Goal: Task Accomplishment & Management: Complete application form

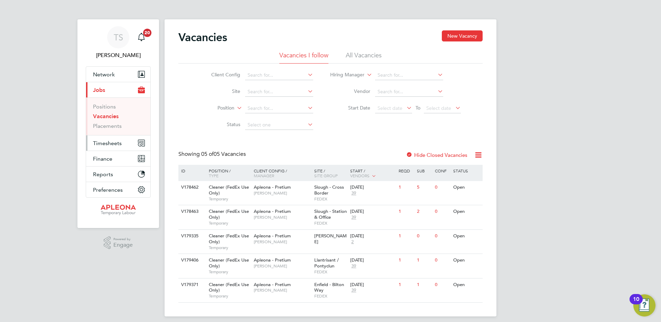
click at [105, 145] on span "Timesheets" at bounding box center [107, 143] width 29 height 7
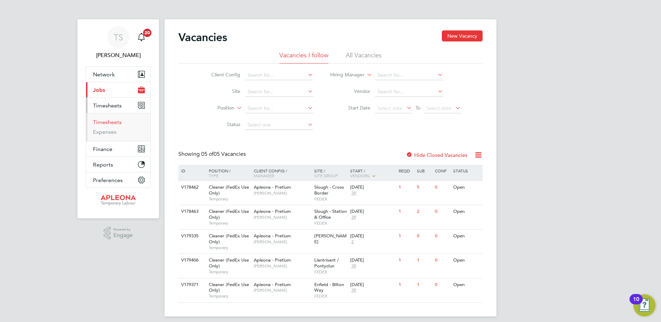
click at [105, 122] on link "Timesheets" at bounding box center [107, 122] width 29 height 7
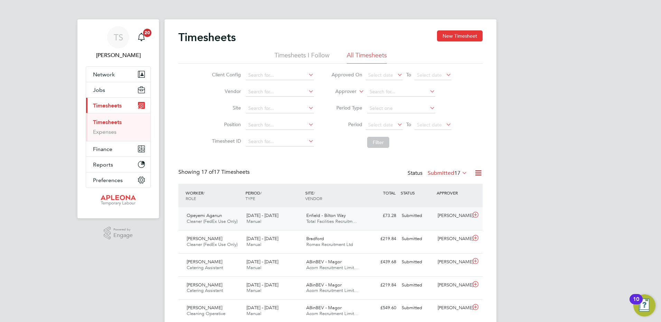
click at [476, 214] on icon at bounding box center [475, 215] width 9 height 6
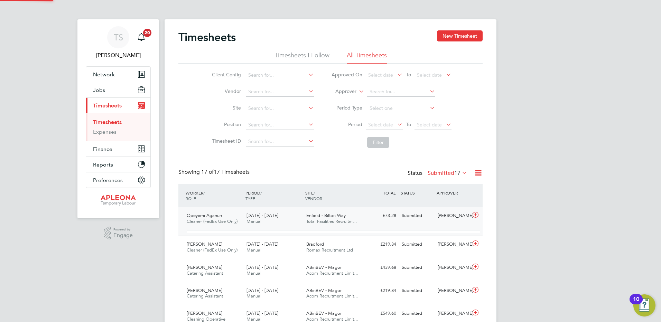
scroll to position [12, 67]
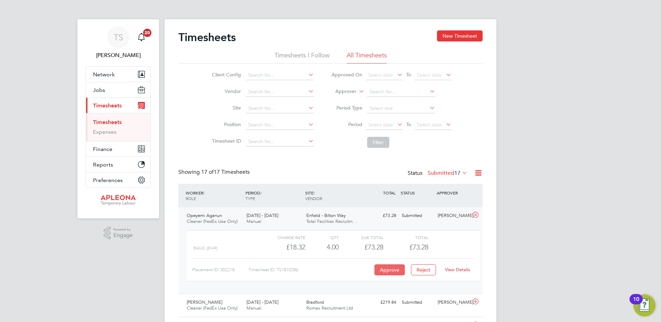
click at [381, 270] on button "Approve" at bounding box center [389, 269] width 30 height 11
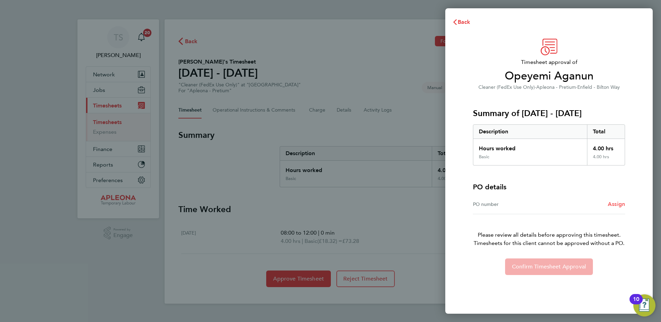
click at [614, 205] on span "Assign" at bounding box center [616, 204] width 17 height 7
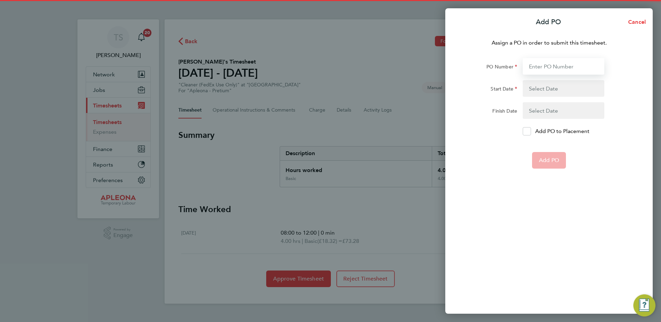
click at [547, 69] on input "PO Number" at bounding box center [564, 66] width 82 height 17
type input "OPO2523963"
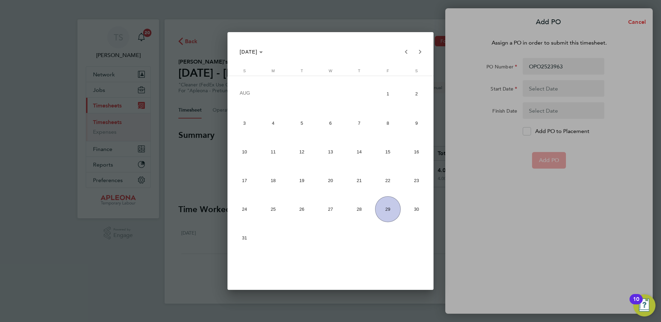
click at [410, 182] on span "23" at bounding box center [416, 181] width 26 height 26
type input "23 Aug 25"
click at [391, 211] on span "29" at bounding box center [388, 209] width 26 height 26
type input "29 Aug 25"
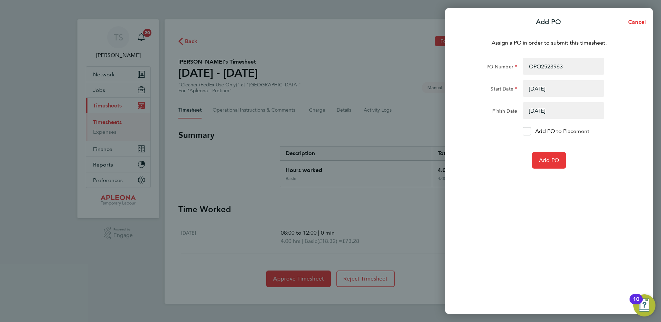
click at [522, 127] on form "PO Number OPO2523963 Start Date 23 Aug 25 Finish Date 29 Aug 25 Add PO to Place…" at bounding box center [549, 113] width 169 height 111
click at [527, 133] on icon at bounding box center [526, 131] width 5 height 4
click at [529, 131] on input "Add PO to Placement" at bounding box center [529, 131] width 0 height 0
click at [544, 162] on span "Add PO" at bounding box center [549, 160] width 20 height 7
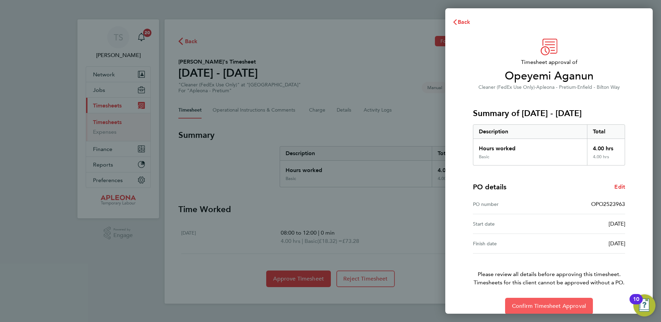
click at [555, 305] on span "Confirm Timesheet Approval" at bounding box center [549, 306] width 74 height 7
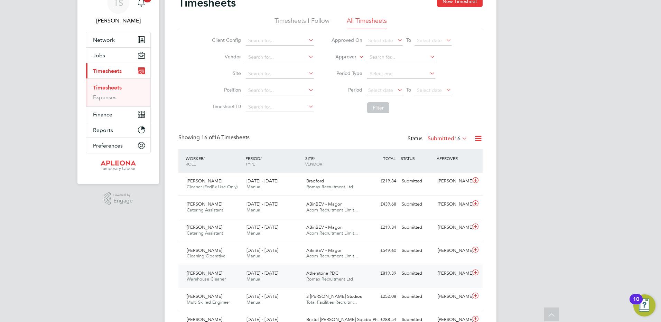
click at [474, 272] on icon at bounding box center [475, 273] width 9 height 6
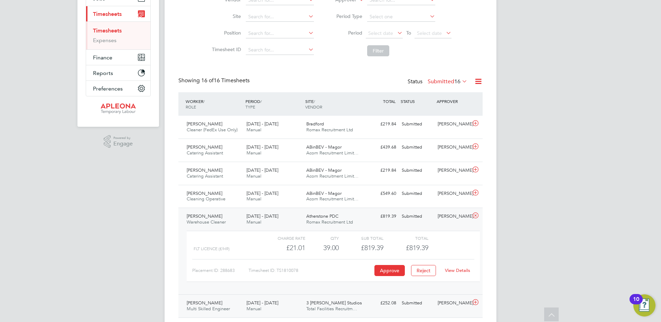
scroll to position [104, 0]
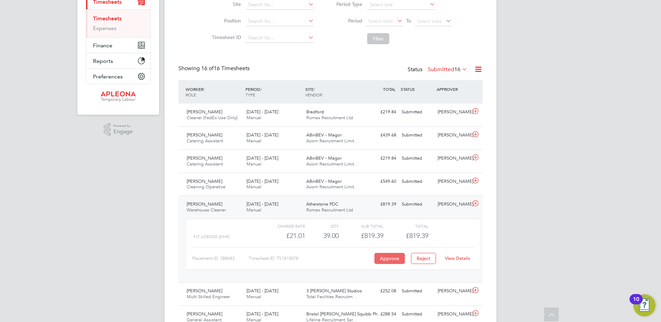
click at [382, 261] on button "Approve" at bounding box center [389, 258] width 30 height 11
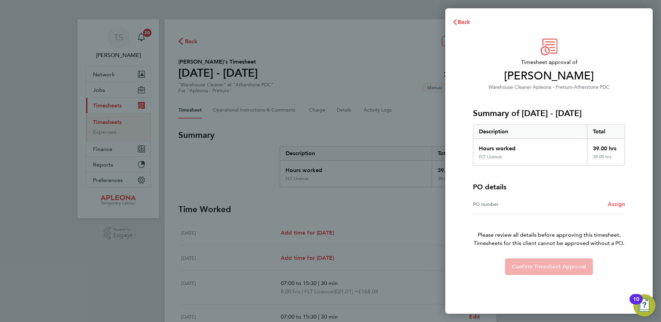
click at [616, 204] on span "Assign" at bounding box center [616, 204] width 17 height 7
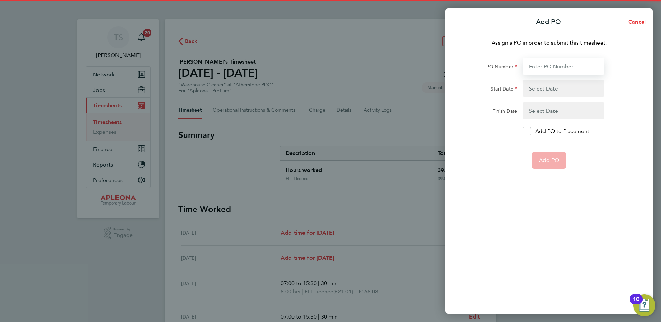
click at [530, 67] on input "PO Number" at bounding box center [564, 66] width 82 height 17
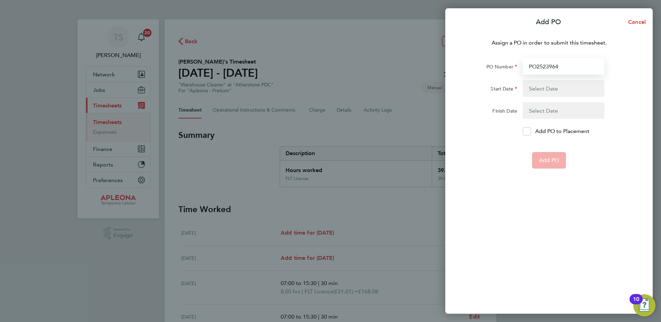
type input "PO2523964"
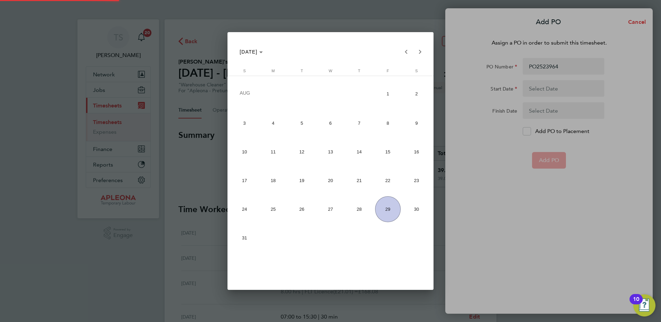
click at [419, 186] on span "23" at bounding box center [416, 181] width 26 height 26
type input "23 Aug 25"
click at [388, 215] on span "29" at bounding box center [388, 209] width 26 height 26
type input "29 Aug 25"
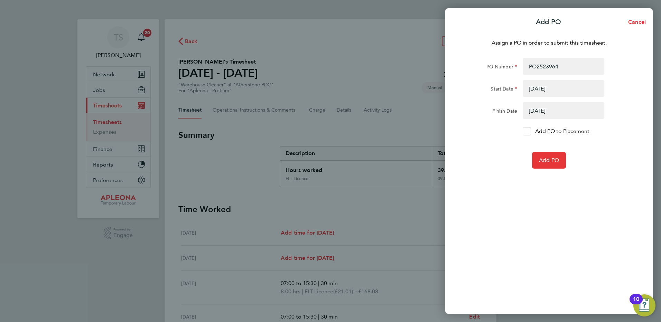
click at [528, 131] on icon at bounding box center [526, 131] width 5 height 4
click at [529, 131] on input "Add PO to Placement" at bounding box center [529, 131] width 0 height 0
click at [548, 161] on span "Add PO" at bounding box center [549, 160] width 20 height 7
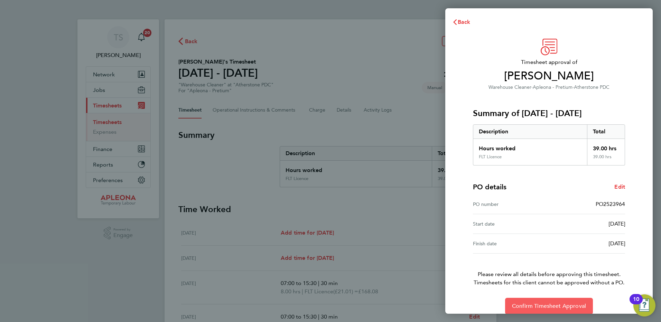
click at [549, 306] on span "Confirm Timesheet Approval" at bounding box center [549, 306] width 74 height 7
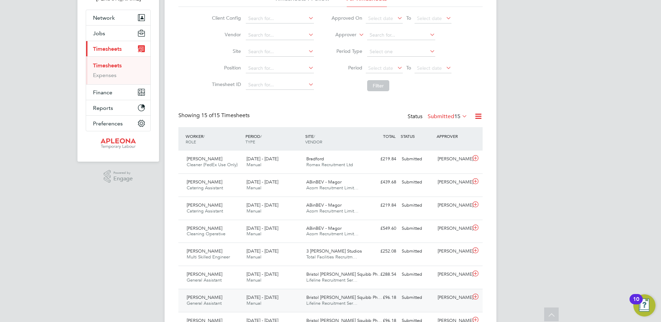
scroll to position [15, 0]
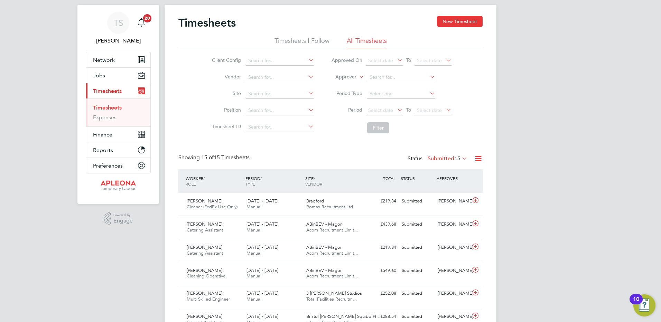
click at [105, 89] on span "Timesheets" at bounding box center [107, 91] width 29 height 7
click at [100, 72] on span "Jobs" at bounding box center [99, 75] width 12 height 7
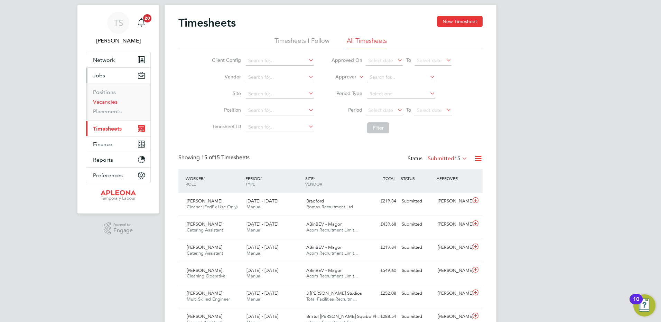
click at [103, 100] on link "Vacancies" at bounding box center [105, 102] width 25 height 7
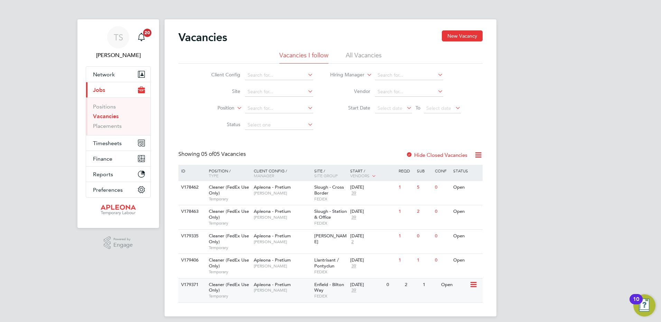
click at [372, 288] on div "28 Aug 2025 39" at bounding box center [366, 288] width 36 height 19
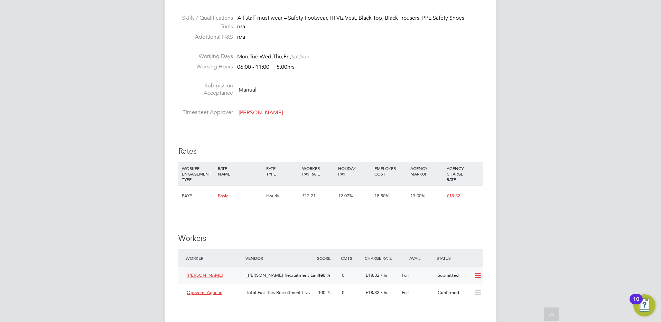
click at [477, 279] on icon at bounding box center [477, 276] width 9 height 6
click at [465, 297] on li "Offer" at bounding box center [468, 298] width 24 height 10
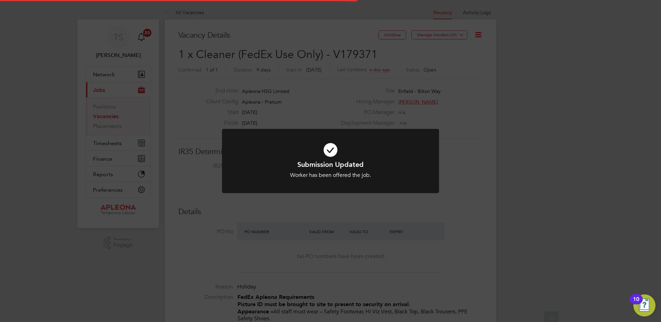
scroll to position [20, 48]
click at [449, 242] on div "Submission Updated Worker has been offered the job. Cancel Okay" at bounding box center [330, 161] width 661 height 322
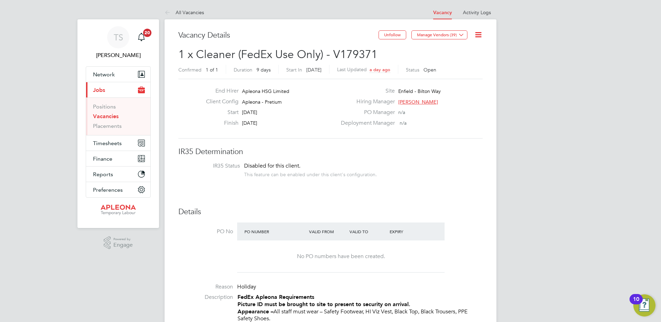
click at [478, 35] on icon at bounding box center [478, 34] width 9 height 9
click at [457, 52] on li "Edit Vacancy e" at bounding box center [461, 51] width 40 height 10
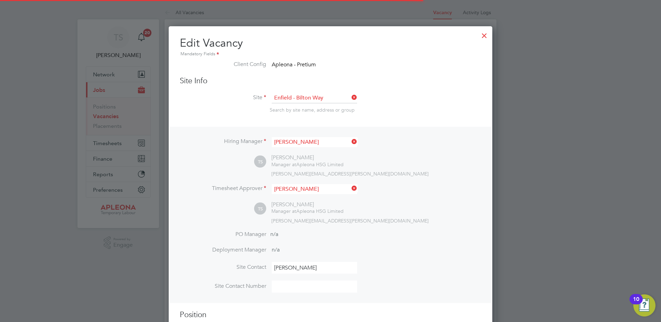
scroll to position [3, 3]
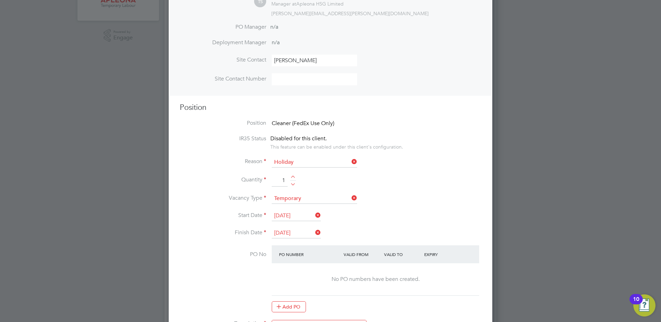
click at [292, 232] on input "05 Sep 2025" at bounding box center [296, 233] width 49 height 10
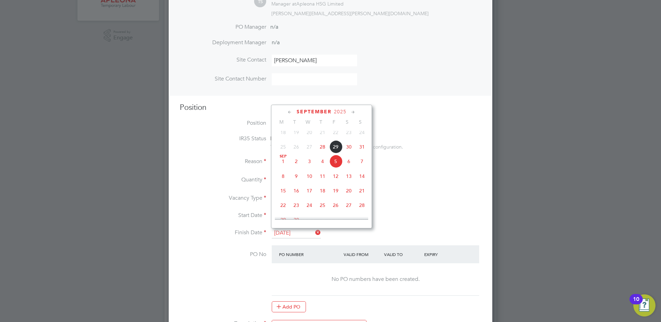
click at [335, 180] on span "12" at bounding box center [335, 176] width 13 height 13
type input "12 Sep 2025"
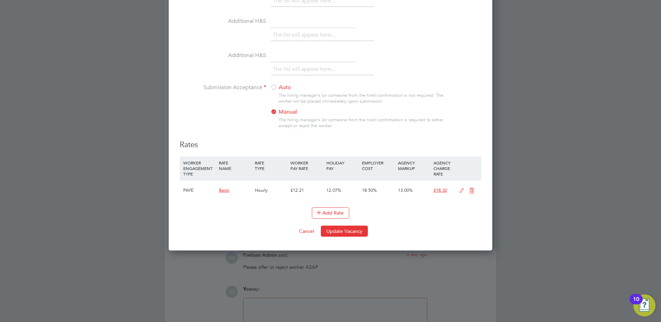
click at [338, 237] on button "Update Vacancy" at bounding box center [344, 231] width 47 height 11
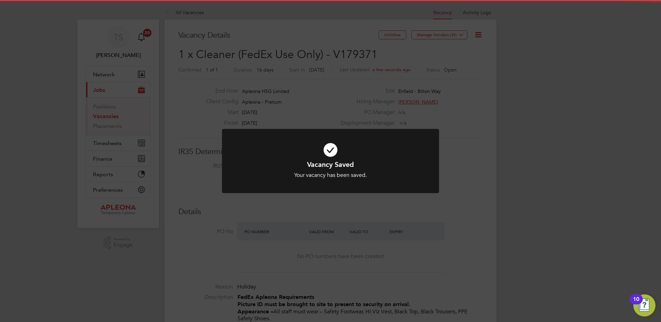
click at [474, 105] on div "Vacancy Saved Your vacancy has been saved. Cancel Okay" at bounding box center [330, 161] width 661 height 322
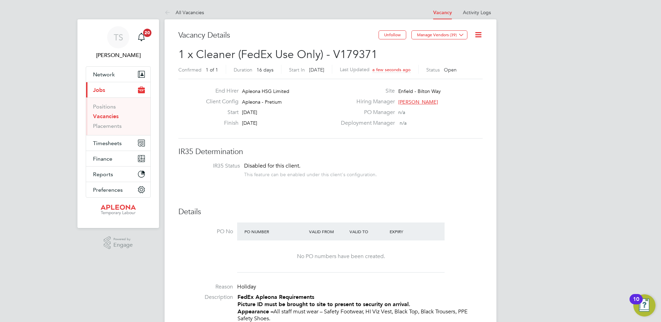
click at [103, 118] on link "Vacancies" at bounding box center [106, 116] width 26 height 7
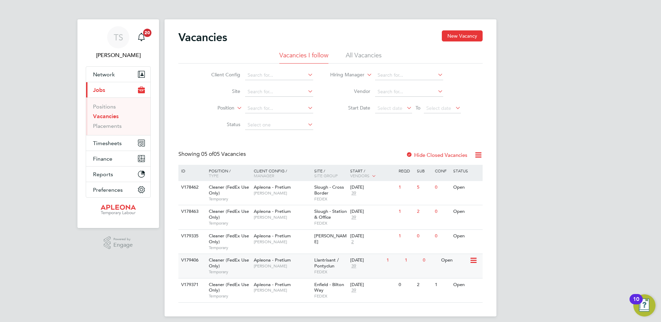
click at [474, 262] on icon at bounding box center [472, 261] width 7 height 8
click at [458, 277] on li "View Details" at bounding box center [456, 277] width 40 height 10
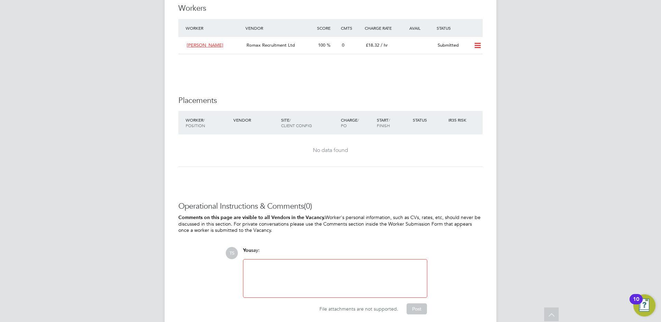
scroll to position [714, 0]
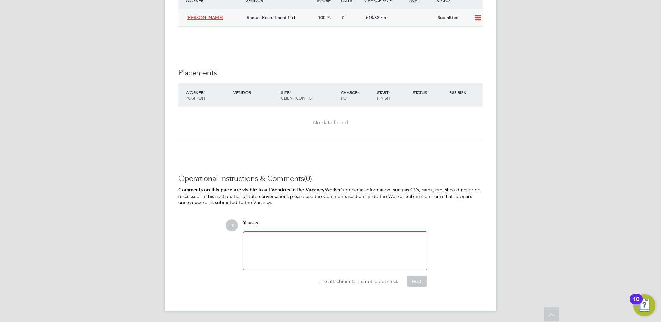
click at [477, 15] on icon at bounding box center [477, 18] width 9 height 6
click at [464, 45] on li "Reject" at bounding box center [468, 50] width 24 height 10
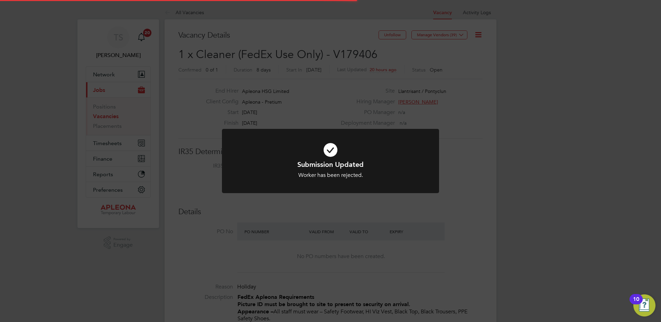
scroll to position [20, 48]
click at [466, 191] on div "Submission Updated Worker has been rejected. Cancel Okay" at bounding box center [330, 161] width 661 height 322
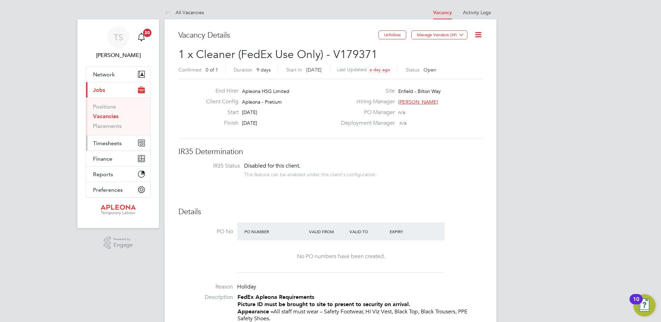
click at [106, 143] on span "Timesheets" at bounding box center [107, 143] width 29 height 7
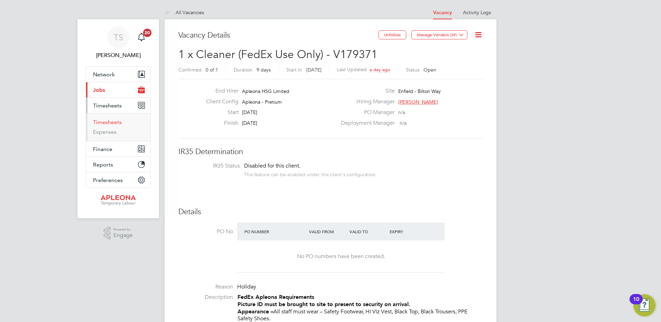
click at [108, 121] on link "Timesheets" at bounding box center [107, 122] width 29 height 7
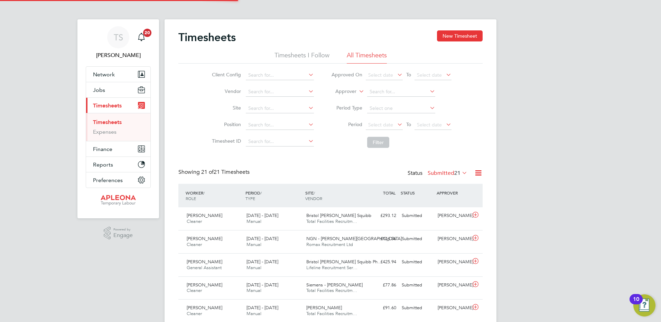
scroll to position [18, 60]
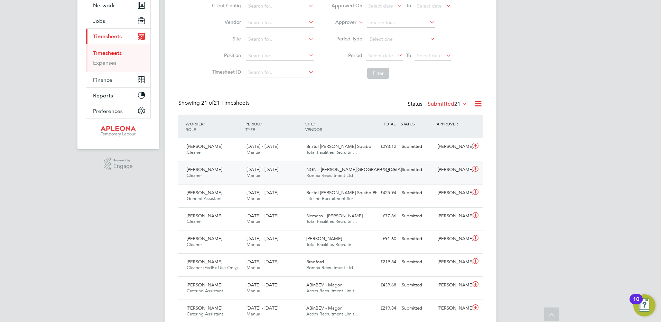
click at [475, 168] on icon at bounding box center [475, 169] width 9 height 6
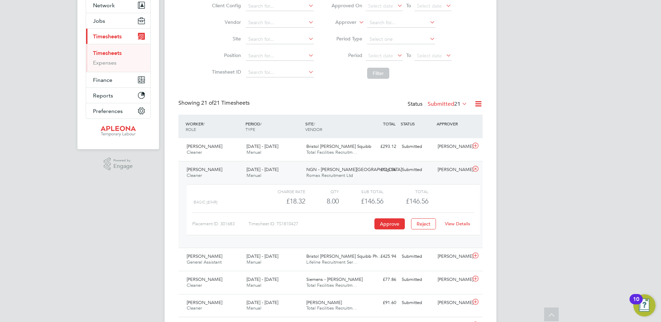
click at [456, 225] on link "View Details" at bounding box center [457, 224] width 25 height 6
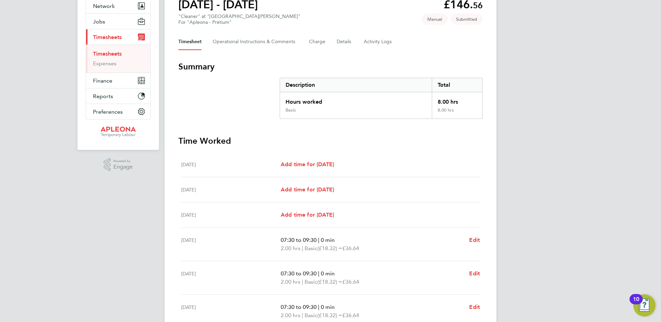
scroll to position [169, 0]
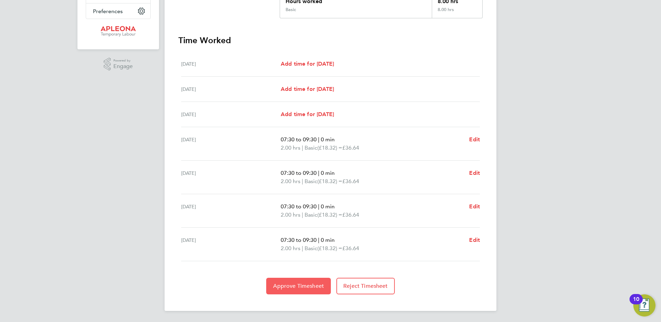
click at [298, 281] on button "Approve Timesheet" at bounding box center [298, 286] width 65 height 17
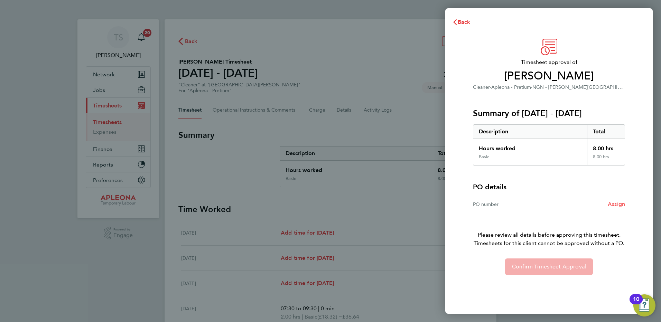
click at [613, 203] on span "Assign" at bounding box center [616, 204] width 17 height 7
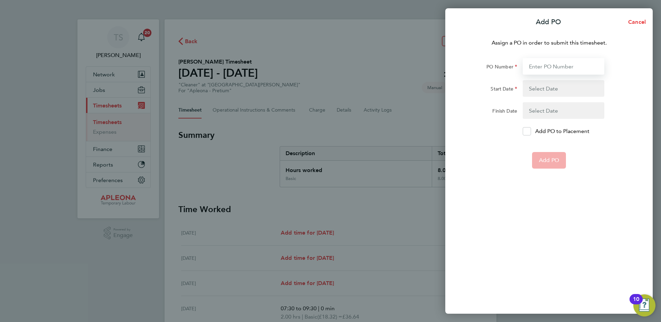
click at [538, 69] on input "PO Number" at bounding box center [564, 66] width 82 height 17
type input "PO2523981"
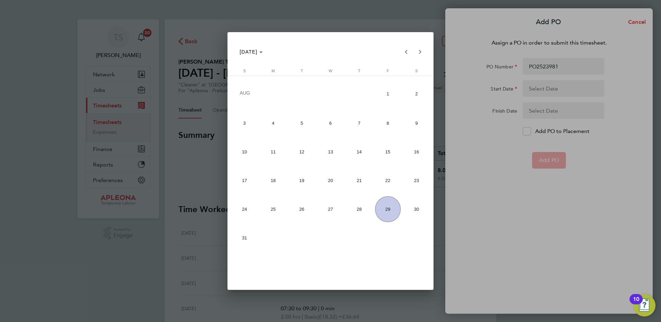
click at [418, 178] on span "23" at bounding box center [416, 181] width 26 height 26
type input "23 Aug 25"
click at [389, 211] on span "29" at bounding box center [388, 209] width 26 height 26
type input "29 Aug 25"
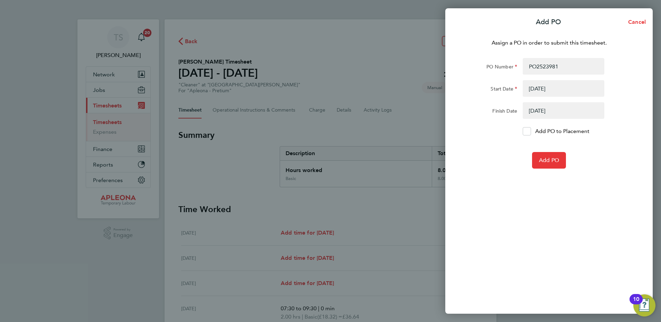
click at [528, 133] on icon at bounding box center [526, 131] width 5 height 4
click at [529, 131] on input "Add PO to Placement" at bounding box center [529, 131] width 0 height 0
click at [545, 157] on span "Add PO" at bounding box center [549, 160] width 20 height 7
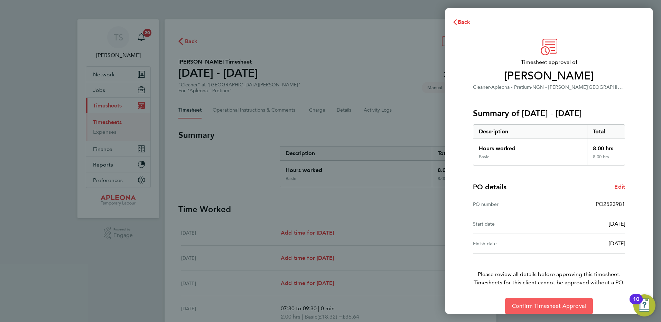
click at [560, 309] on span "Confirm Timesheet Approval" at bounding box center [549, 306] width 74 height 7
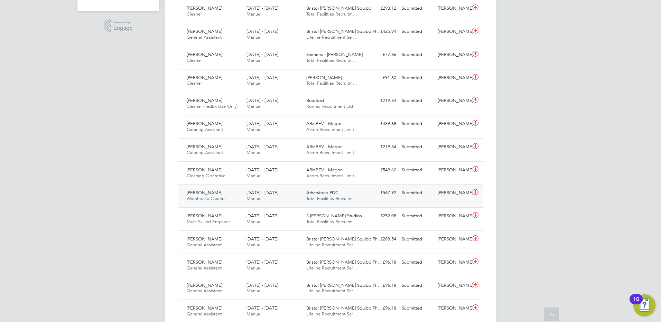
click at [475, 195] on icon at bounding box center [475, 192] width 9 height 6
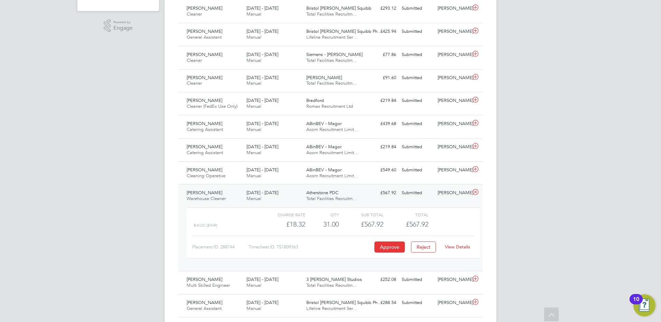
click at [457, 250] on link "View Details" at bounding box center [457, 247] width 25 height 6
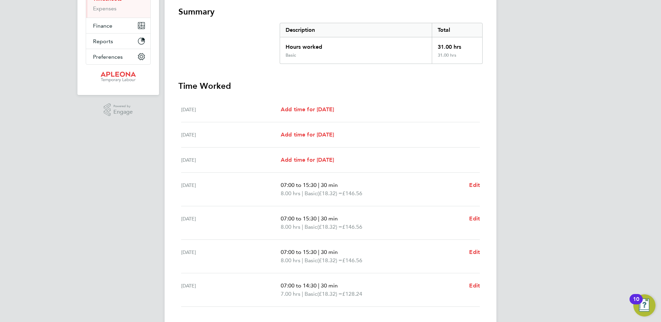
scroll to position [169, 0]
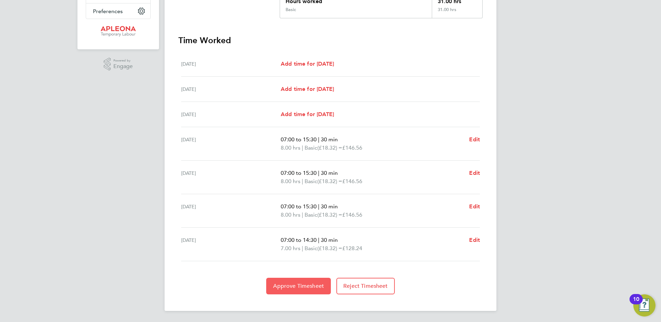
click at [276, 279] on button "Approve Timesheet" at bounding box center [298, 286] width 65 height 17
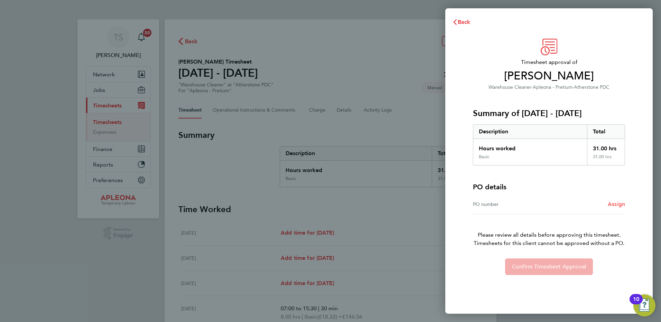
click at [615, 204] on span "Assign" at bounding box center [616, 204] width 17 height 7
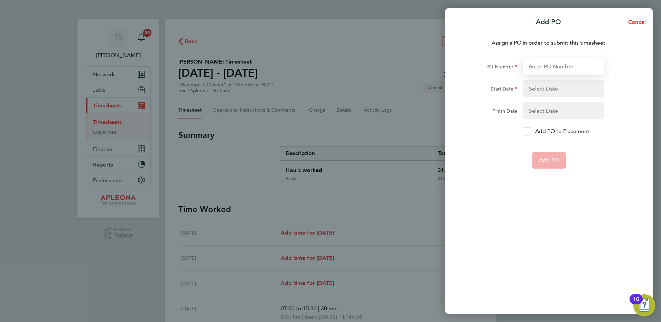
drag, startPoint x: 535, startPoint y: 68, endPoint x: 540, endPoint y: 71, distance: 5.6
click at [535, 68] on input "PO Number" at bounding box center [564, 66] width 82 height 17
type input "PO2523984"
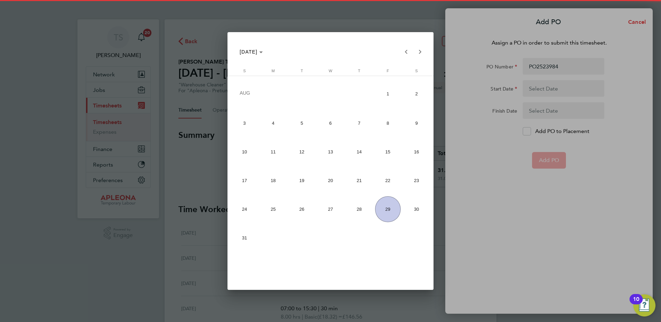
click at [419, 183] on span "23" at bounding box center [416, 181] width 26 height 26
type input "23 Aug 25"
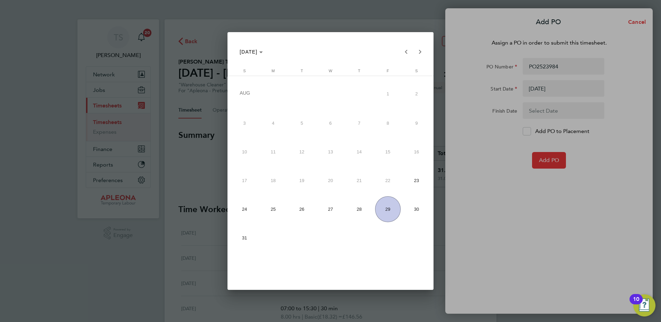
drag, startPoint x: 388, startPoint y: 208, endPoint x: 399, endPoint y: 206, distance: 11.9
click at [390, 207] on span "29" at bounding box center [388, 209] width 26 height 26
type input "29 Aug 25"
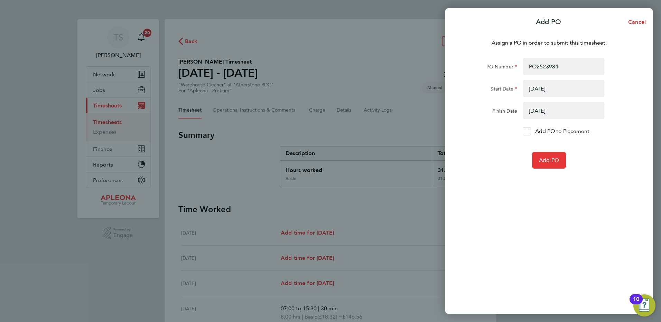
click at [523, 132] on div at bounding box center [527, 131] width 8 height 8
click at [529, 131] on input "Add PO to Placement" at bounding box center [529, 131] width 0 height 0
click at [546, 159] on span "Add PO" at bounding box center [549, 160] width 20 height 7
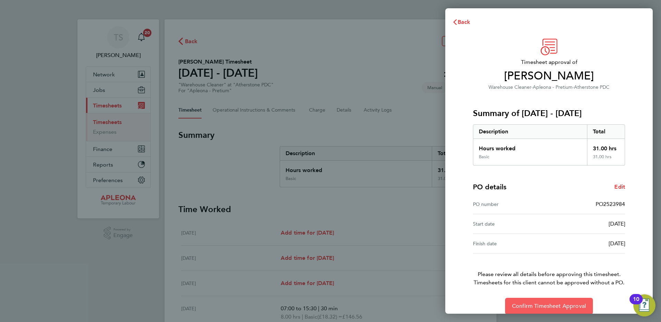
click at [546, 305] on span "Confirm Timesheet Approval" at bounding box center [549, 306] width 74 height 7
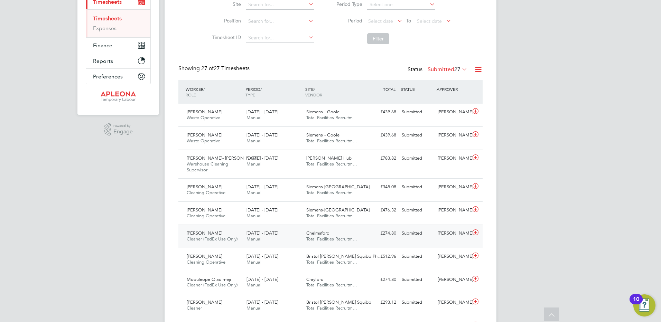
click at [476, 232] on icon at bounding box center [475, 233] width 9 height 6
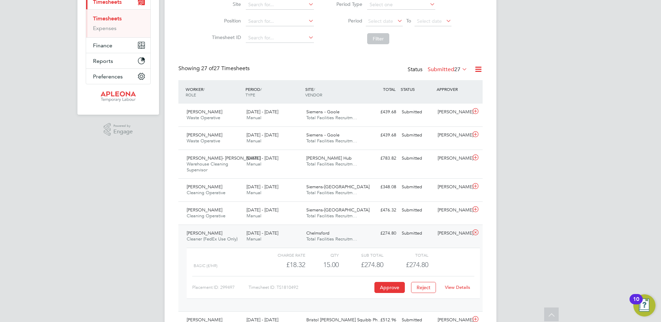
click at [457, 287] on link "View Details" at bounding box center [457, 288] width 25 height 6
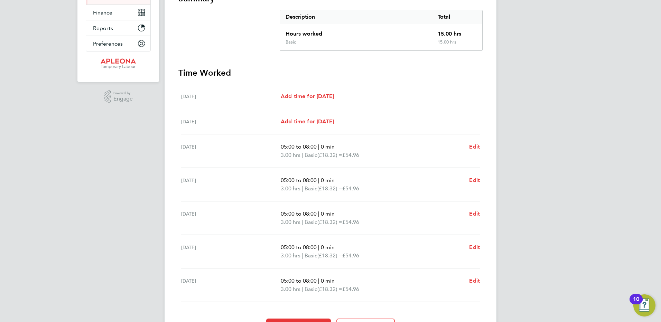
scroll to position [177, 0]
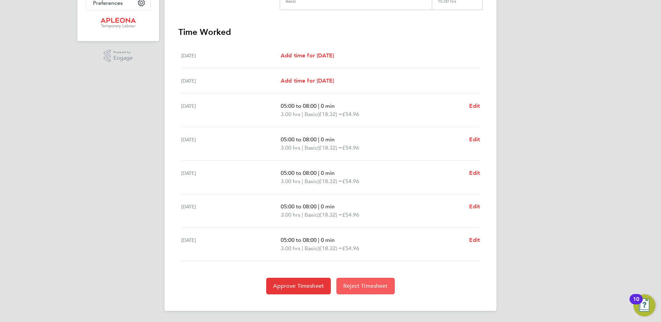
click at [365, 287] on span "Reject Timesheet" at bounding box center [365, 286] width 45 height 7
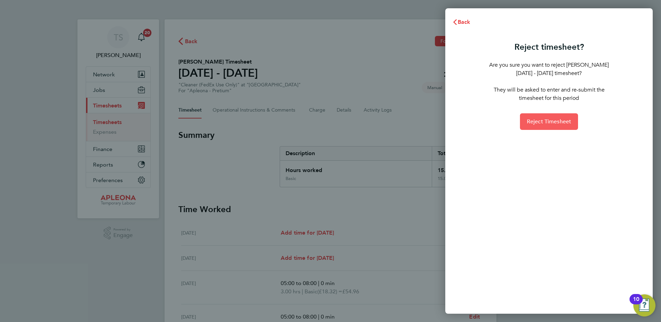
click at [555, 120] on span "Reject Timesheet" at bounding box center [549, 121] width 45 height 7
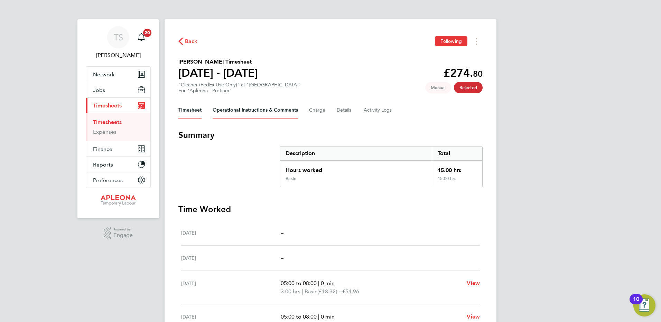
click at [248, 107] on Comments-tab "Operational Instructions & Comments" at bounding box center [255, 110] width 85 height 17
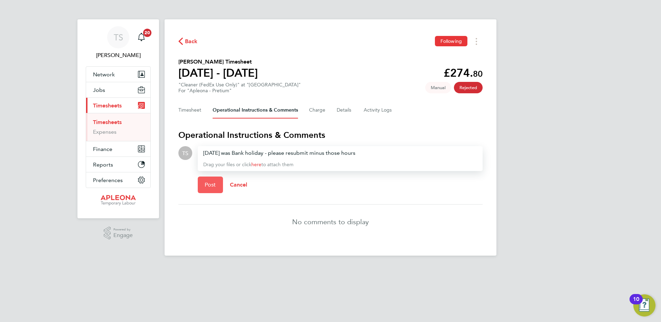
click at [205, 183] on span "Post" at bounding box center [210, 185] width 11 height 7
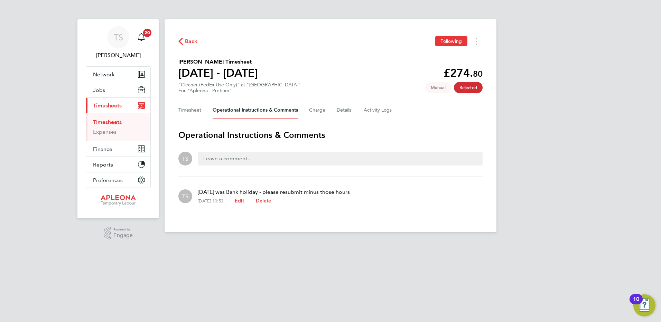
click at [109, 120] on link "Timesheets" at bounding box center [107, 122] width 29 height 7
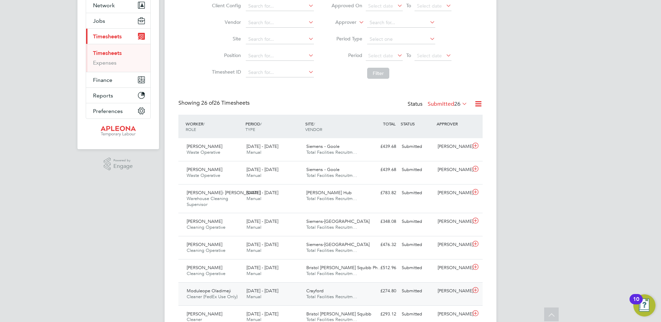
click at [477, 290] on icon at bounding box center [475, 291] width 9 height 6
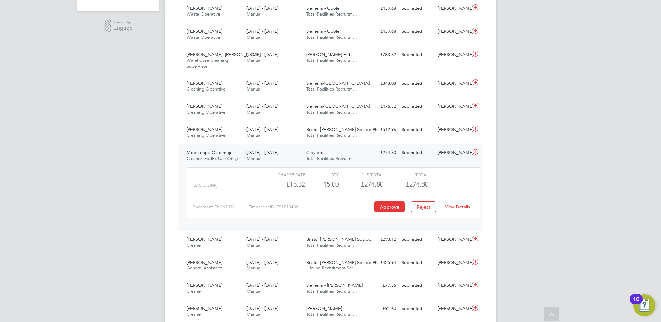
click at [458, 208] on link "View Details" at bounding box center [457, 207] width 25 height 6
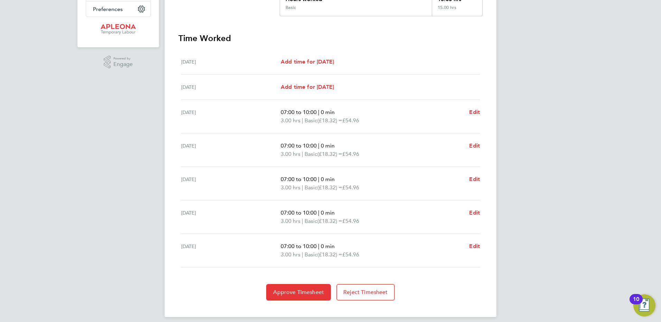
scroll to position [177, 0]
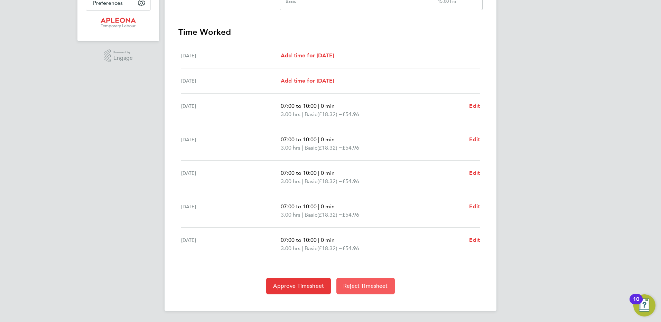
click at [359, 287] on span "Reject Timesheet" at bounding box center [365, 286] width 45 height 7
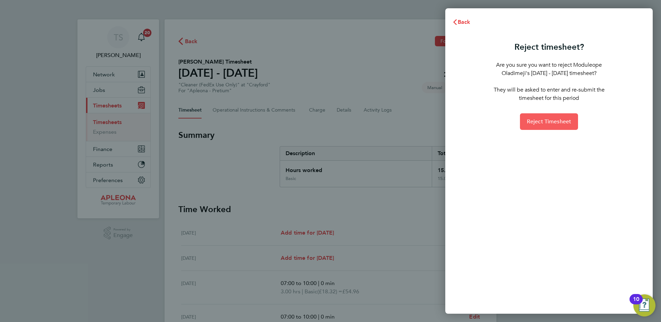
click at [540, 118] on span "Reject Timesheet" at bounding box center [549, 121] width 45 height 7
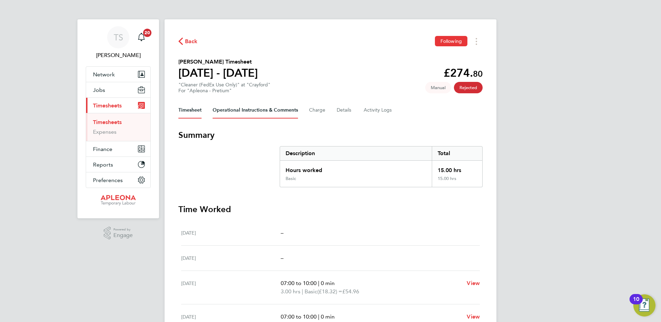
click at [252, 108] on Comments-tab "Operational Instructions & Comments" at bounding box center [255, 110] width 85 height 17
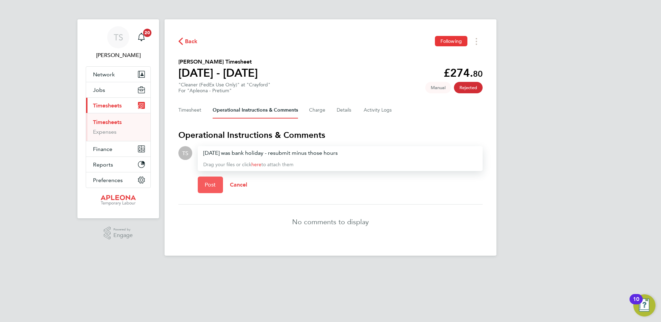
click at [208, 187] on span "Post" at bounding box center [210, 185] width 11 height 7
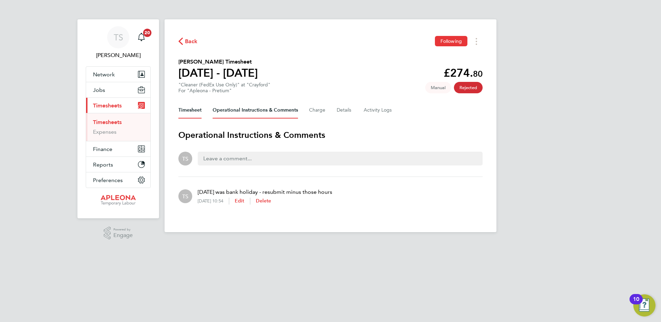
click at [184, 108] on button "Timesheet" at bounding box center [189, 110] width 23 height 17
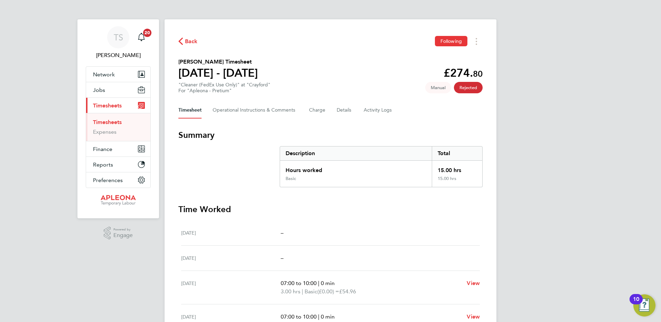
click at [109, 122] on link "Timesheets" at bounding box center [107, 122] width 29 height 7
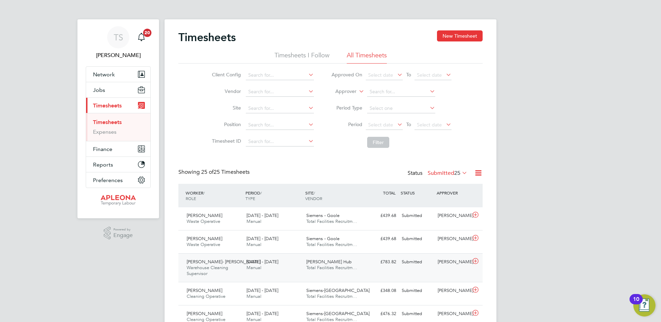
click at [477, 261] on icon at bounding box center [475, 262] width 9 height 6
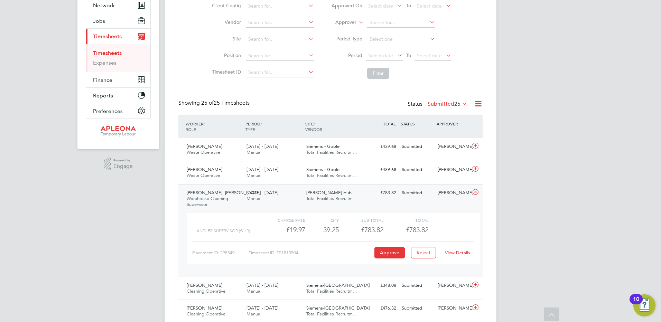
click at [464, 253] on link "View Details" at bounding box center [457, 253] width 25 height 6
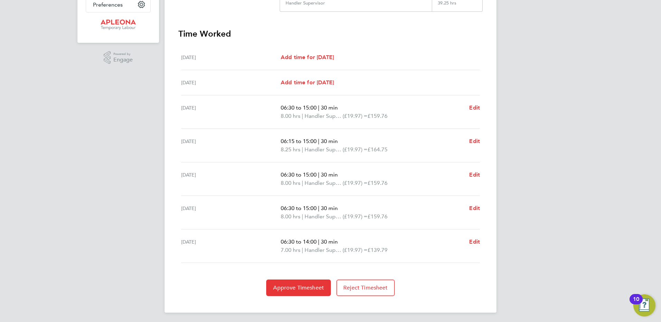
scroll to position [177, 0]
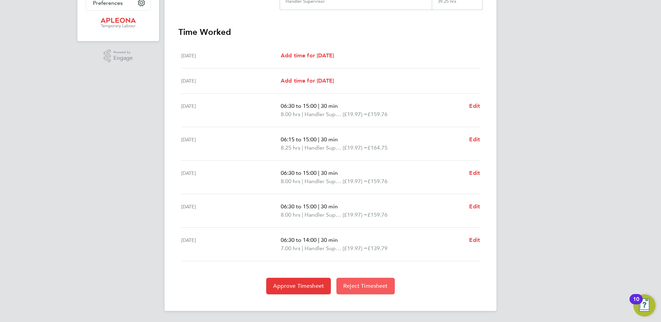
click at [374, 286] on span "Reject Timesheet" at bounding box center [365, 286] width 45 height 7
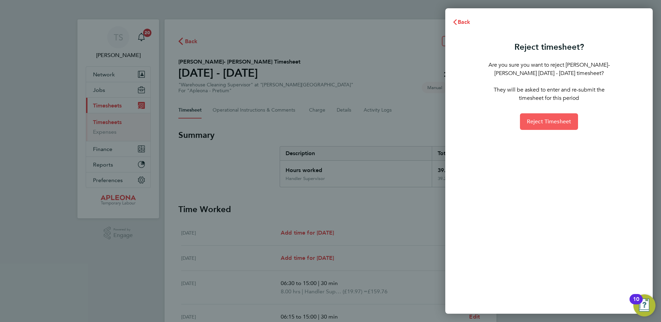
click at [548, 117] on button "Reject Timesheet" at bounding box center [549, 121] width 58 height 17
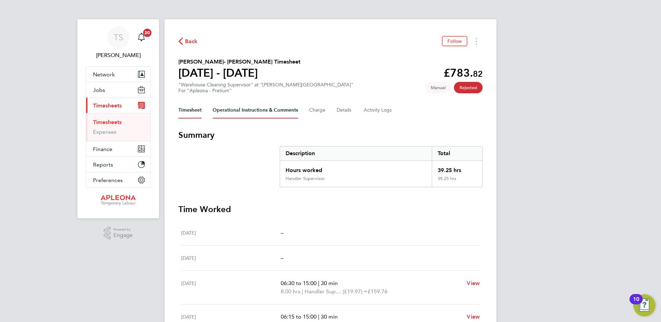
click at [236, 106] on Comments-tab "Operational Instructions & Comments" at bounding box center [255, 110] width 85 height 17
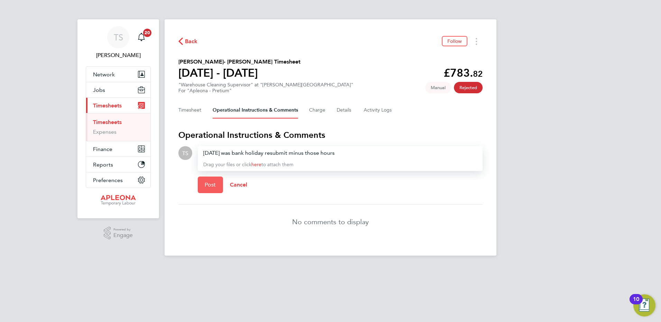
click at [212, 186] on span "Post" at bounding box center [210, 185] width 11 height 7
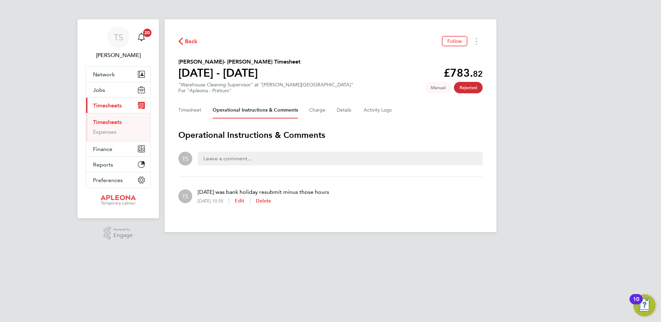
click at [111, 123] on link "Timesheets" at bounding box center [107, 122] width 29 height 7
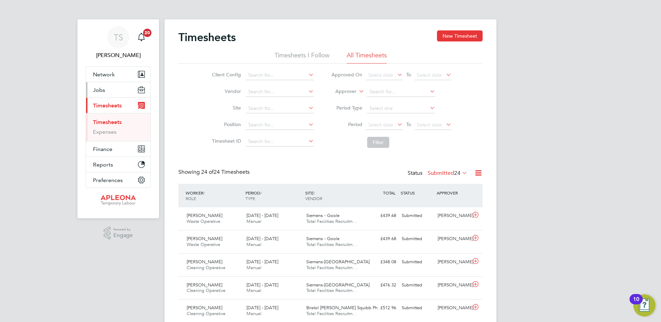
click at [99, 93] on span "Jobs" at bounding box center [99, 90] width 12 height 7
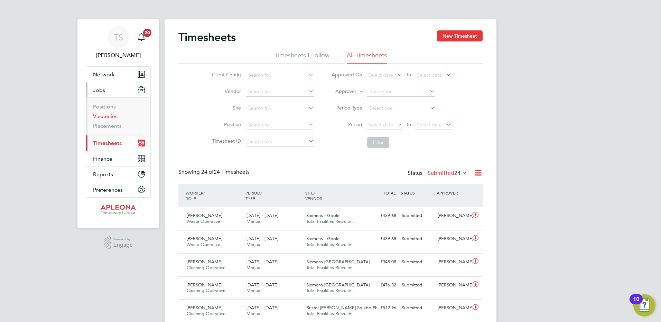
click at [106, 115] on link "Vacancies" at bounding box center [105, 116] width 25 height 7
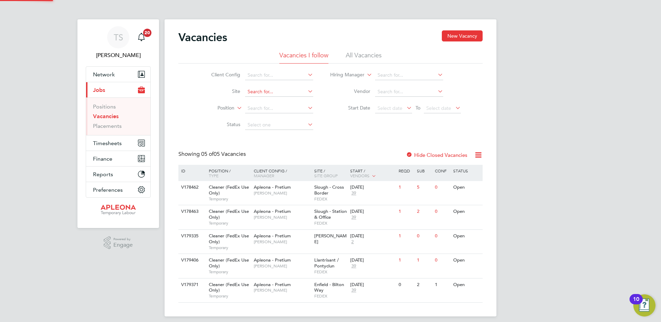
click at [251, 94] on input at bounding box center [279, 92] width 68 height 10
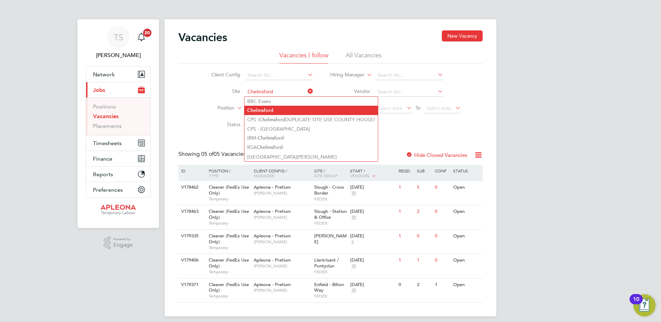
type input "Chelmsford"
click at [263, 108] on b "Chelmsford" at bounding box center [260, 111] width 26 height 6
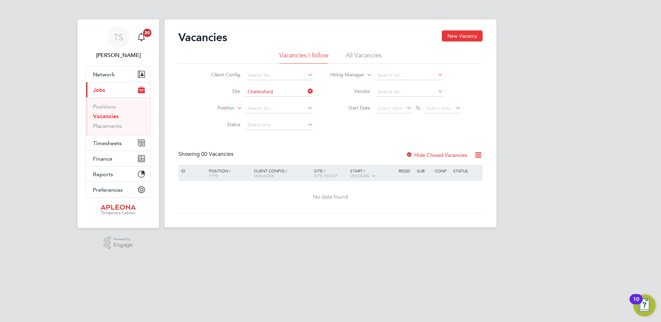
click at [433, 156] on label "Hide Closed Vacancies" at bounding box center [437, 155] width 62 height 7
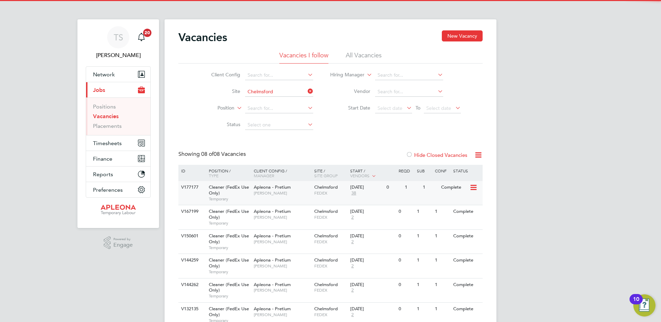
click at [329, 194] on span "FEDEX" at bounding box center [330, 193] width 33 height 6
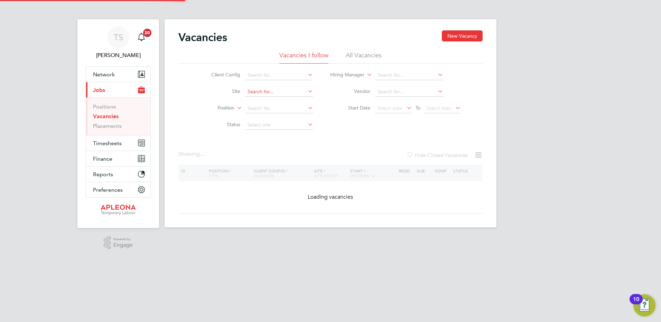
click at [305, 91] on input at bounding box center [279, 92] width 68 height 10
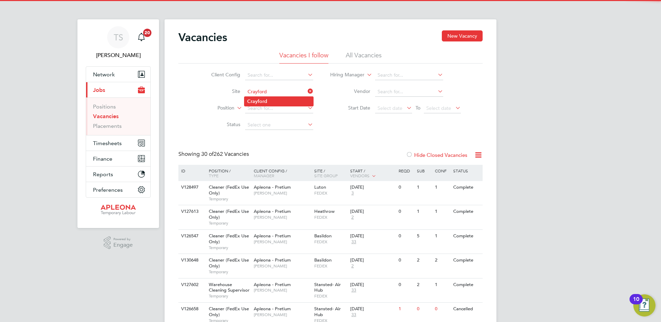
type input "Crayford"
click at [267, 99] on b "Crayford" at bounding box center [257, 102] width 20 height 6
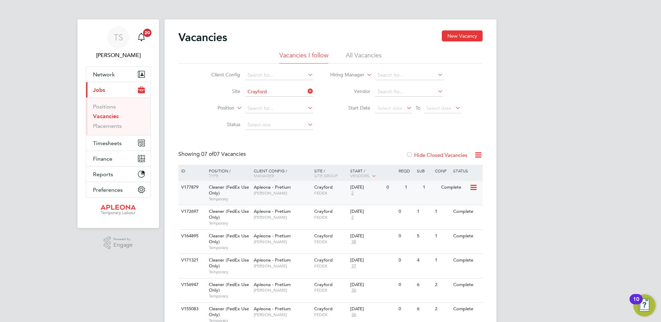
click at [356, 189] on div "28 Jul 2025" at bounding box center [366, 188] width 33 height 6
click at [352, 212] on div "02 Jun 2025" at bounding box center [366, 212] width 33 height 6
click at [269, 232] on div "Apleona - Pretium Tracy Sellick" at bounding box center [282, 239] width 61 height 18
click at [333, 285] on div "Crayford FEDEX" at bounding box center [331, 288] width 36 height 18
click at [101, 140] on span "Timesheets" at bounding box center [107, 143] width 29 height 7
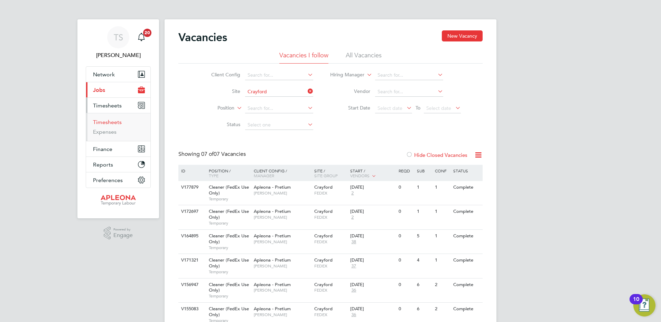
click at [104, 122] on link "Timesheets" at bounding box center [107, 122] width 29 height 7
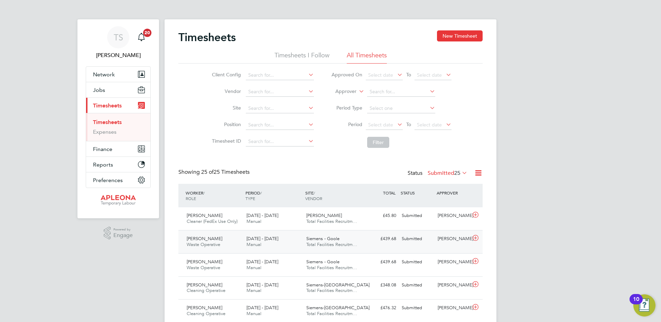
scroll to position [18, 60]
click at [476, 213] on icon at bounding box center [475, 215] width 9 height 6
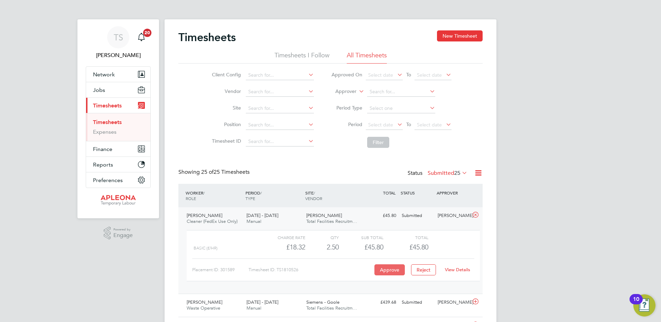
click at [380, 270] on button "Approve" at bounding box center [389, 269] width 30 height 11
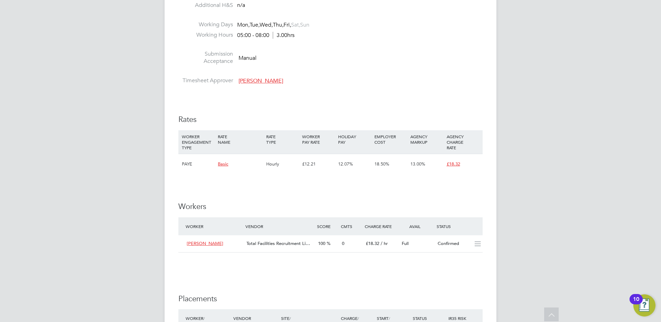
scroll to position [484, 0]
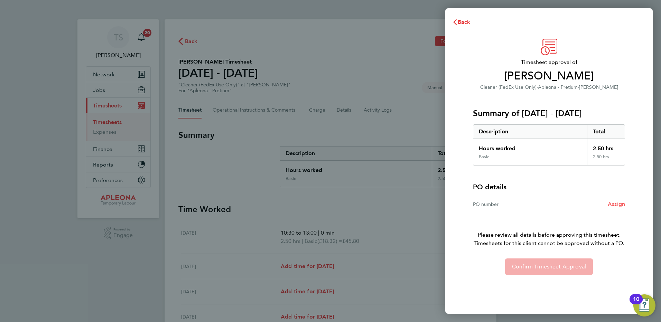
click at [616, 201] on span "Assign" at bounding box center [616, 204] width 17 height 7
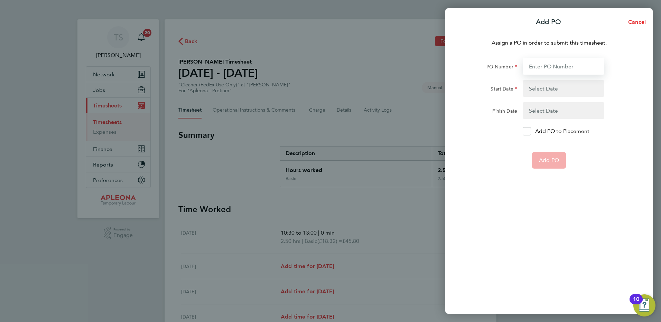
click at [536, 68] on input "PO Number" at bounding box center [564, 66] width 82 height 17
type input "PO2523995"
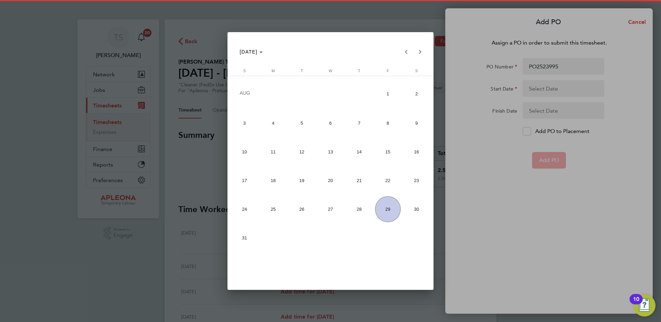
click at [416, 182] on span "23" at bounding box center [416, 181] width 26 height 26
type input "23 Aug 25"
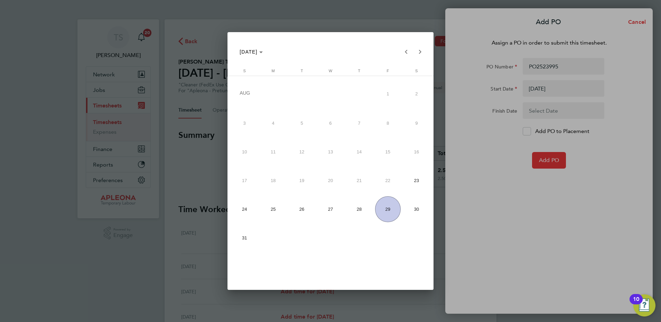
drag, startPoint x: 385, startPoint y: 216, endPoint x: 449, endPoint y: 193, distance: 67.7
click at [386, 216] on span "29" at bounding box center [388, 209] width 26 height 26
type input "[DATE]"
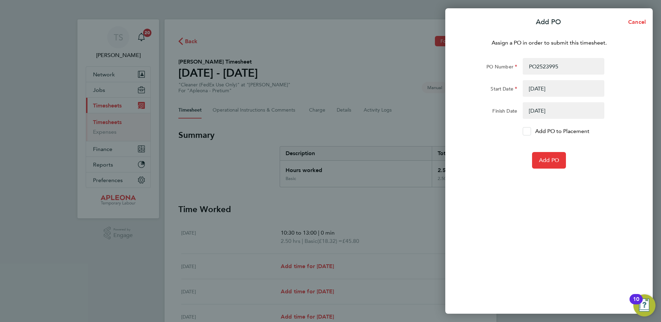
click at [524, 131] on icon at bounding box center [526, 131] width 5 height 4
click at [529, 131] on input "Add PO to Placement" at bounding box center [529, 131] width 0 height 0
click at [543, 162] on span "Add PO" at bounding box center [549, 160] width 20 height 7
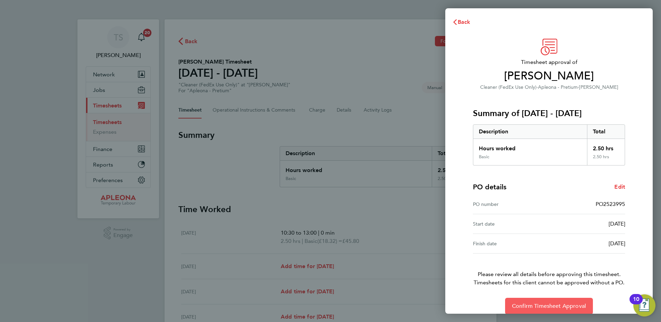
click at [541, 305] on span "Confirm Timesheet Approval" at bounding box center [549, 306] width 74 height 7
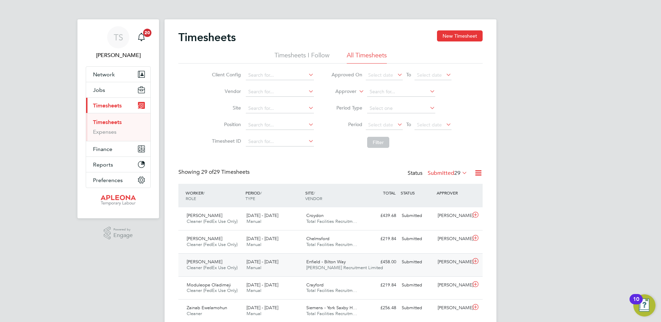
click at [476, 261] on icon at bounding box center [475, 262] width 9 height 6
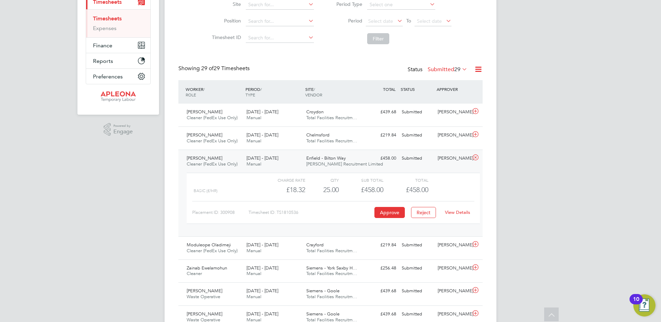
click at [458, 210] on link "View Details" at bounding box center [457, 213] width 25 height 6
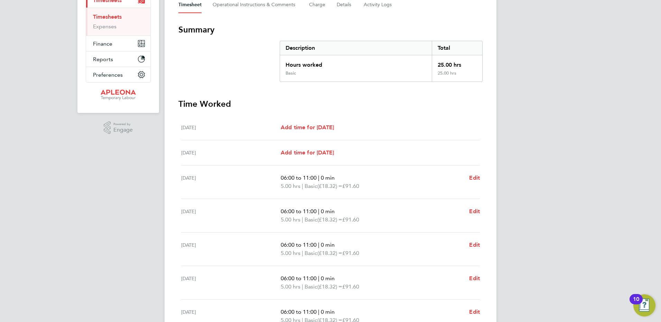
scroll to position [177, 0]
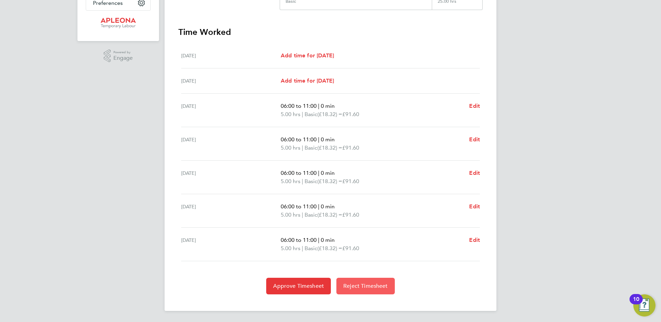
click at [367, 287] on span "Reject Timesheet" at bounding box center [365, 286] width 45 height 7
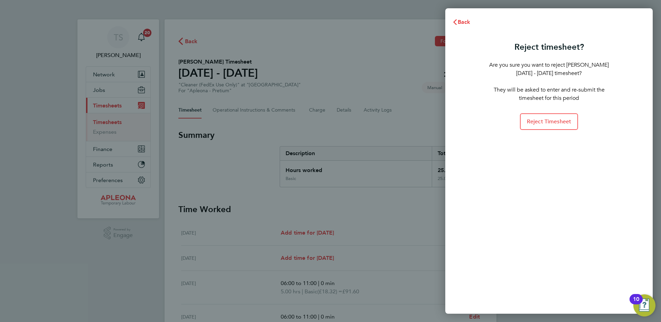
click at [544, 110] on div "Reject timesheet? Are you sure you want to reject [PERSON_NAME] [DATE] - [DATE]…" at bounding box center [549, 84] width 122 height 91
click at [550, 118] on button "Reject Timesheet" at bounding box center [549, 121] width 58 height 17
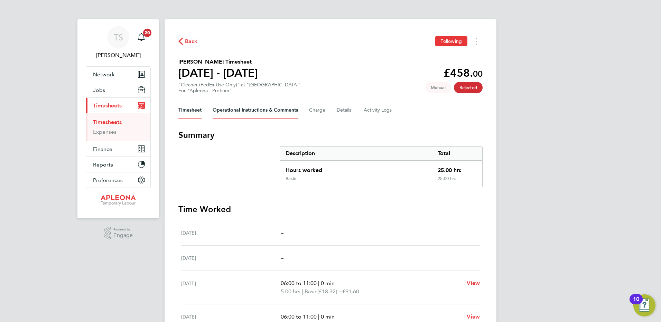
click at [258, 109] on Comments-tab "Operational Instructions & Comments" at bounding box center [255, 110] width 85 height 17
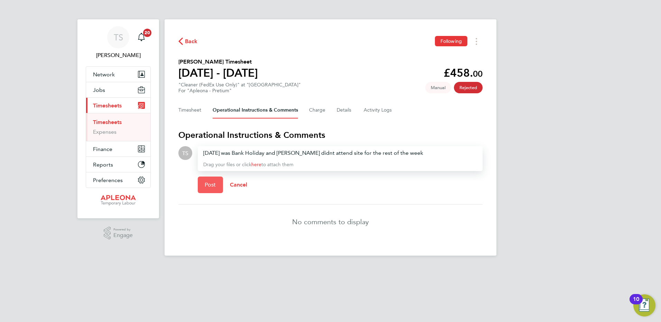
click at [209, 182] on span "Post" at bounding box center [210, 185] width 11 height 7
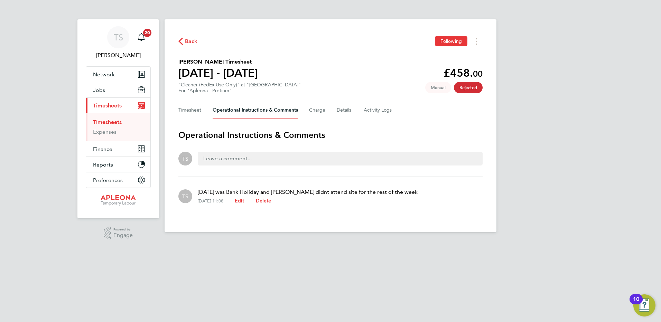
click at [105, 108] on span "Timesheets" at bounding box center [107, 105] width 29 height 7
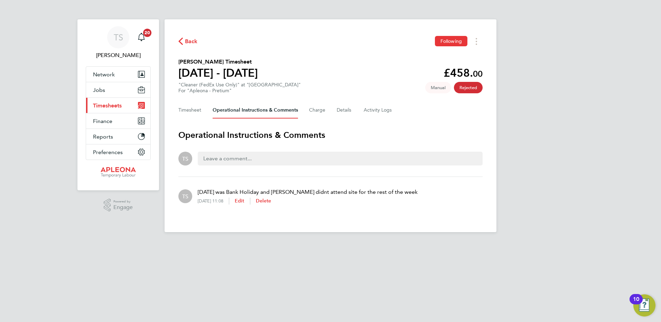
click at [105, 105] on span "Timesheets" at bounding box center [107, 105] width 29 height 7
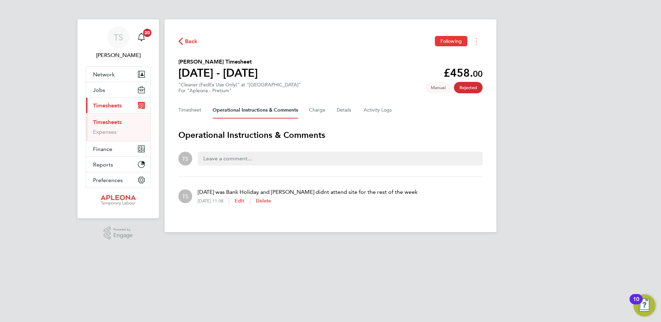
click at [102, 123] on link "Timesheets" at bounding box center [107, 122] width 29 height 7
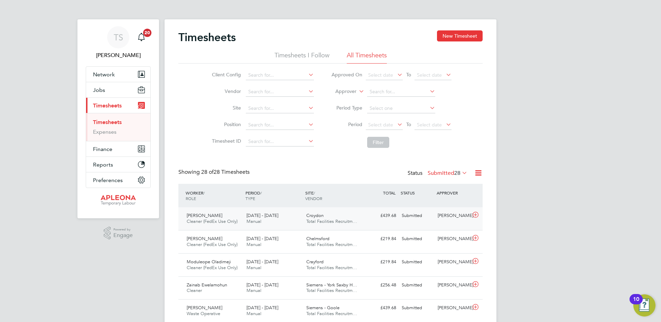
click at [474, 215] on icon at bounding box center [475, 215] width 9 height 6
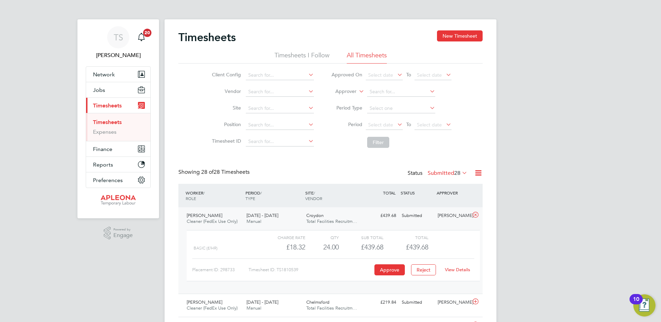
click at [466, 270] on link "View Details" at bounding box center [457, 270] width 25 height 6
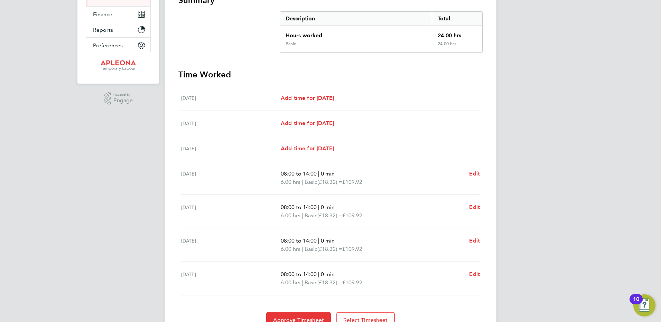
scroll to position [134, 0]
click at [293, 318] on span "Approve Timesheet" at bounding box center [298, 320] width 51 height 7
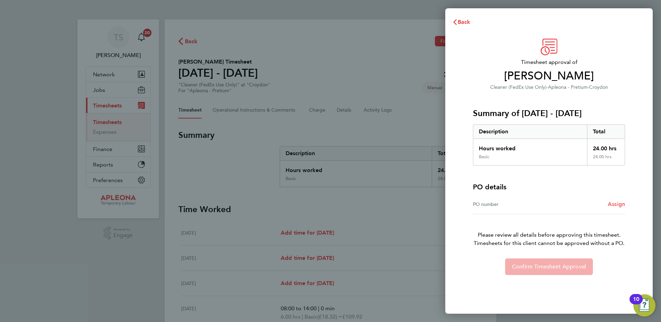
click at [614, 202] on span "Assign" at bounding box center [616, 204] width 17 height 7
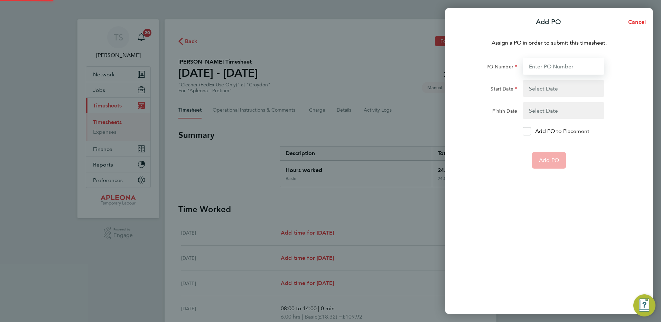
click at [547, 68] on input "PO Number" at bounding box center [564, 66] width 82 height 17
type input "PO2523998"
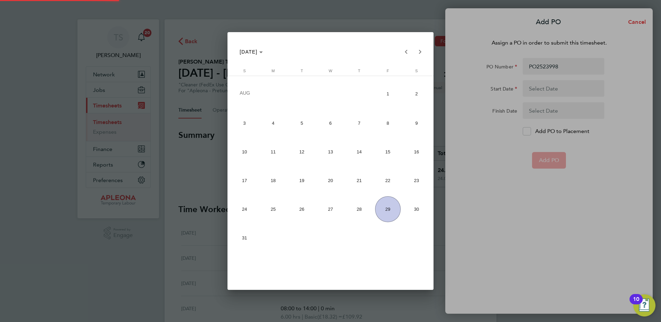
click at [421, 177] on span "23" at bounding box center [416, 181] width 26 height 26
type input "[DATE]"
click at [387, 212] on span "29" at bounding box center [388, 209] width 26 height 26
type input "29 Aug 25"
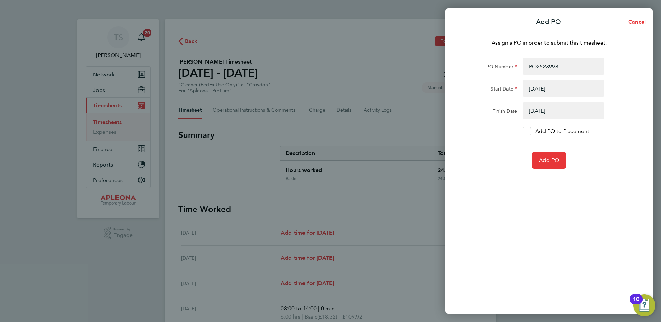
click at [525, 131] on icon at bounding box center [526, 131] width 5 height 4
click at [529, 131] on input "Add PO to Placement" at bounding box center [529, 131] width 0 height 0
click at [543, 159] on span "Add PO" at bounding box center [549, 160] width 20 height 7
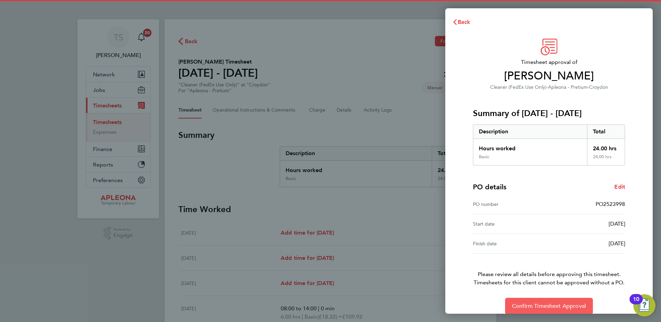
click at [547, 305] on span "Confirm Timesheet Approval" at bounding box center [549, 306] width 74 height 7
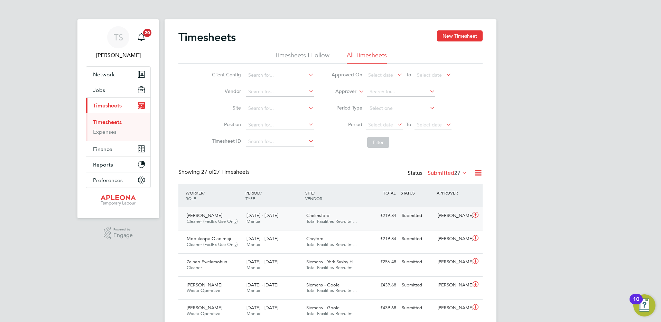
click at [476, 213] on icon at bounding box center [475, 215] width 9 height 6
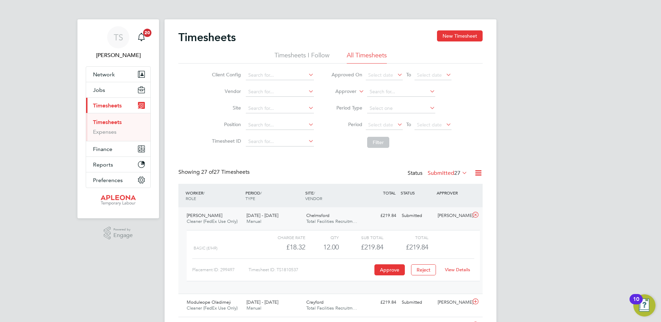
click at [456, 270] on link "View Details" at bounding box center [457, 270] width 25 height 6
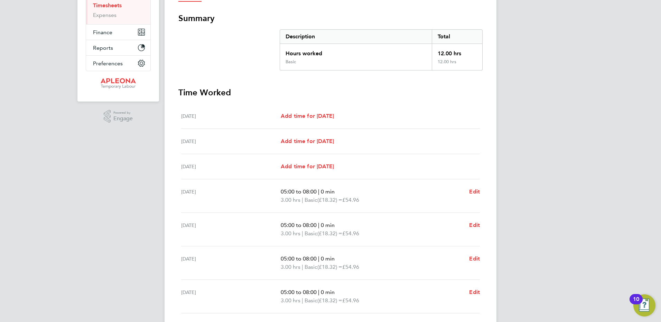
scroll to position [169, 0]
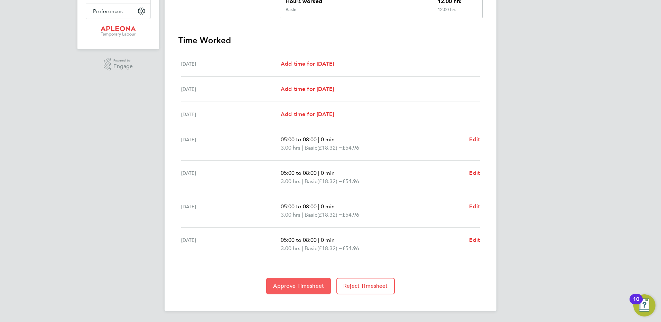
click at [294, 284] on span "Approve Timesheet" at bounding box center [298, 286] width 51 height 7
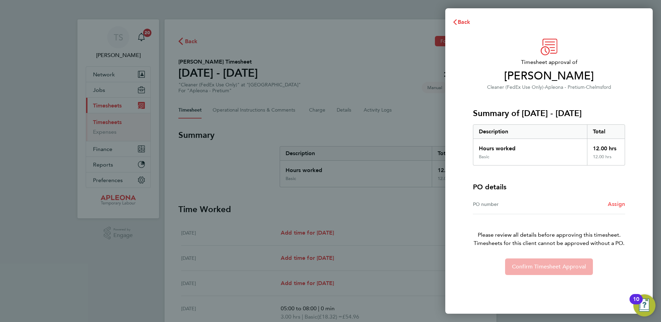
click at [616, 202] on span "Assign" at bounding box center [616, 204] width 17 height 7
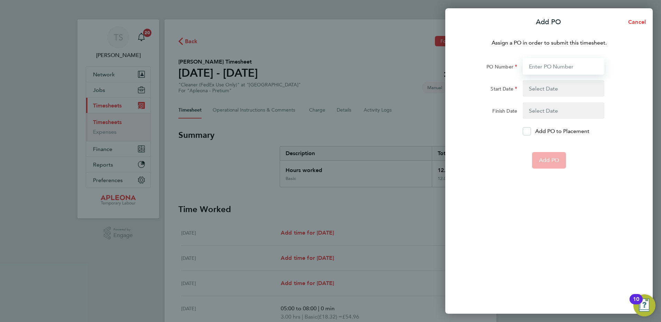
click at [531, 69] on input "PO Number" at bounding box center [564, 66] width 82 height 17
type input "PO2524000"
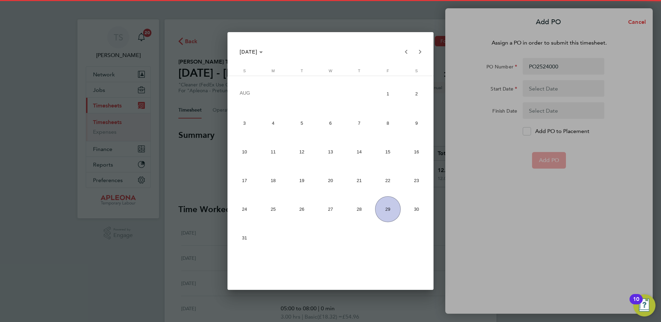
click at [416, 179] on span "23" at bounding box center [416, 181] width 26 height 26
type input "23 Aug 25"
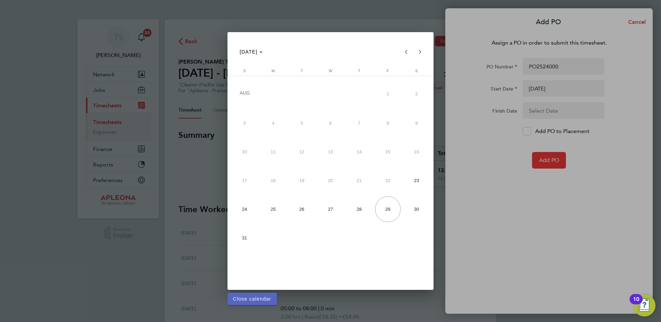
click at [385, 207] on span "29" at bounding box center [388, 209] width 26 height 26
type input "[DATE]"
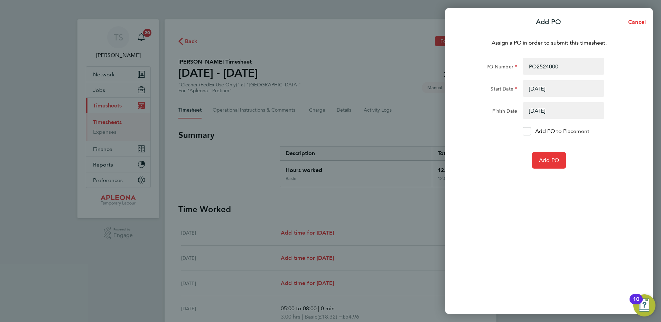
drag, startPoint x: 520, startPoint y: 134, endPoint x: 525, endPoint y: 133, distance: 5.5
click at [521, 134] on div "Add PO to Placement" at bounding box center [563, 131] width 87 height 8
click at [526, 133] on icon at bounding box center [526, 131] width 5 height 4
click at [529, 131] on input "Add PO to Placement" at bounding box center [529, 131] width 0 height 0
click at [552, 161] on span "Add PO" at bounding box center [549, 160] width 20 height 7
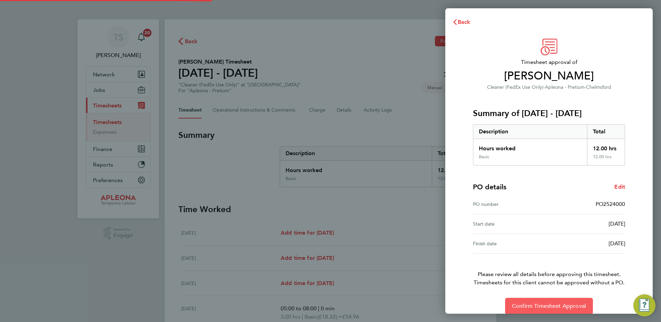
click at [555, 306] on span "Confirm Timesheet Approval" at bounding box center [549, 306] width 74 height 7
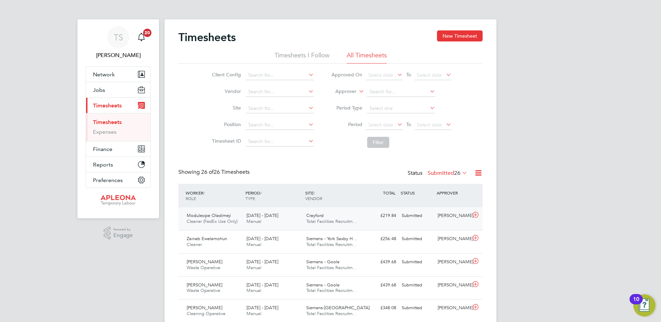
click at [476, 214] on icon at bounding box center [475, 215] width 9 height 6
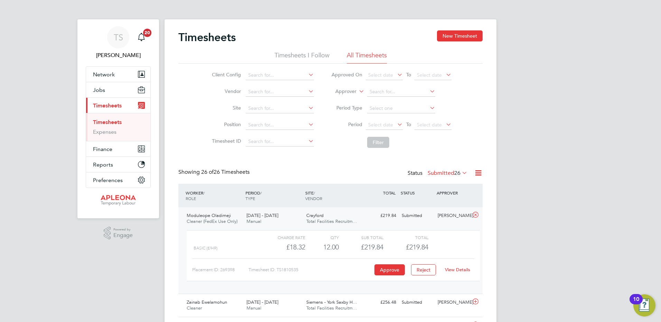
click at [457, 270] on link "View Details" at bounding box center [457, 270] width 25 height 6
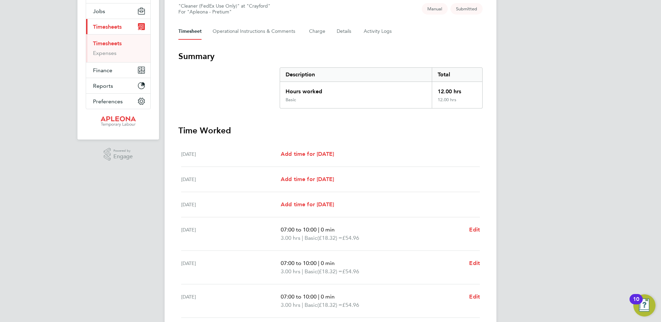
scroll to position [169, 0]
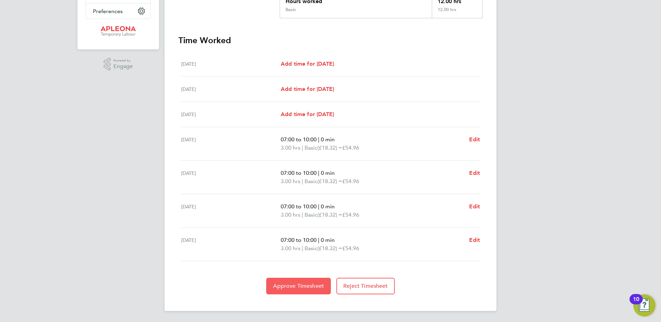
drag, startPoint x: 289, startPoint y: 286, endPoint x: 300, endPoint y: 285, distance: 11.4
click at [289, 286] on span "Approve Timesheet" at bounding box center [298, 286] width 51 height 7
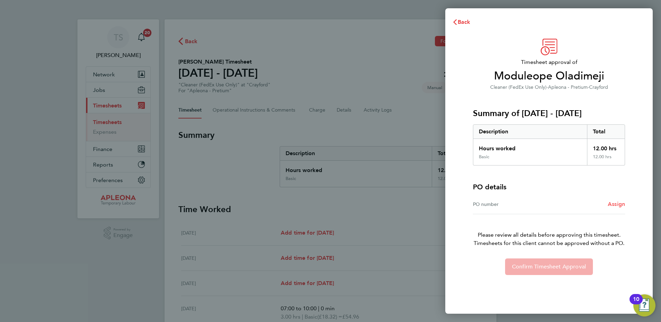
click at [613, 207] on span "Assign" at bounding box center [616, 204] width 17 height 7
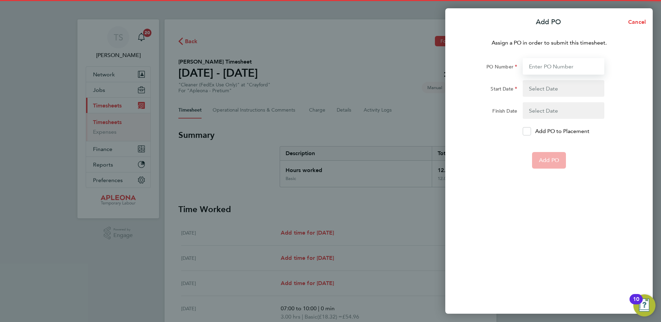
click at [532, 68] on input "PO Number" at bounding box center [564, 66] width 82 height 17
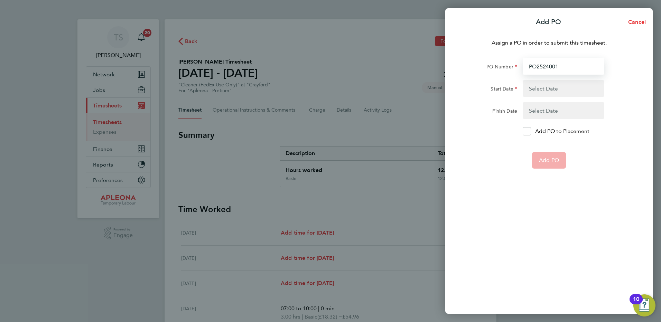
type input "PO2524001"
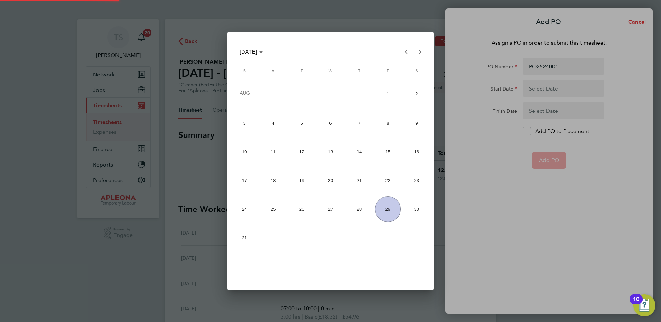
click at [411, 181] on span "23" at bounding box center [416, 181] width 26 height 26
type input "23 Aug 25"
click at [390, 206] on span "29" at bounding box center [388, 209] width 26 height 26
type input "29 Aug 25"
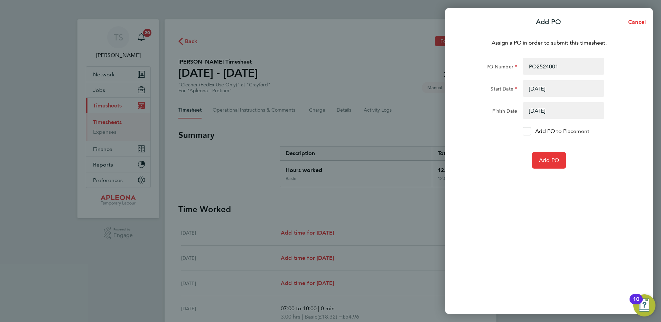
click at [523, 130] on div at bounding box center [527, 131] width 8 height 8
click at [529, 131] on input "Add PO to Placement" at bounding box center [529, 131] width 0 height 0
click at [542, 161] on span "Add PO" at bounding box center [549, 160] width 20 height 7
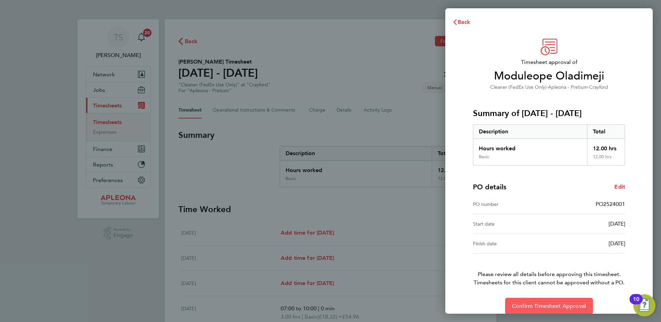
click at [562, 306] on span "Confirm Timesheet Approval" at bounding box center [549, 306] width 74 height 7
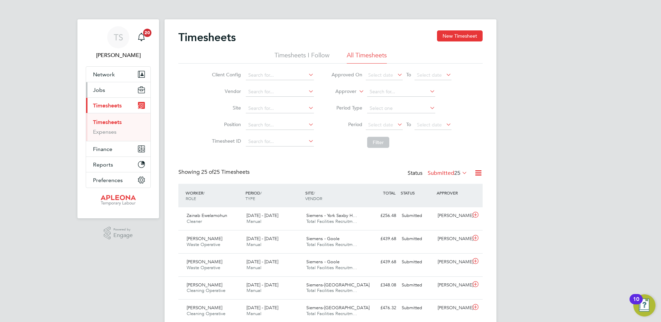
click at [102, 92] on span "Jobs" at bounding box center [99, 90] width 12 height 7
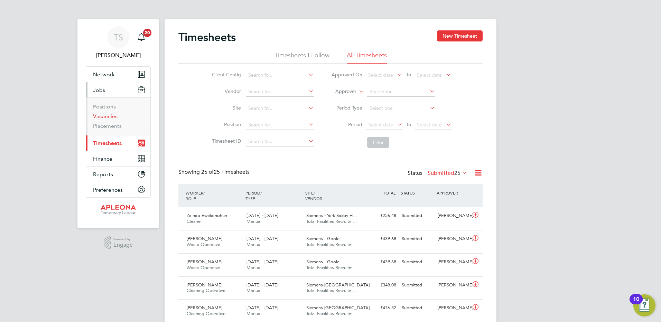
click at [99, 115] on link "Vacancies" at bounding box center [105, 116] width 25 height 7
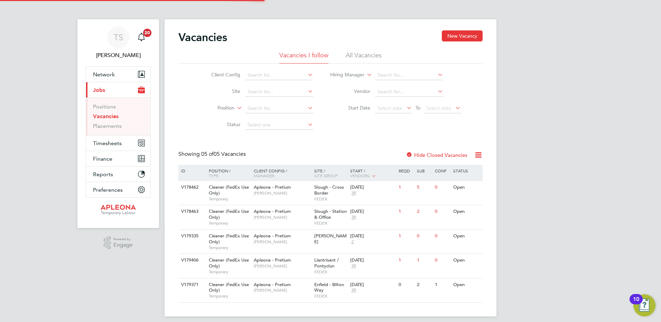
click at [355, 52] on li "All Vacancies" at bounding box center [364, 57] width 36 height 12
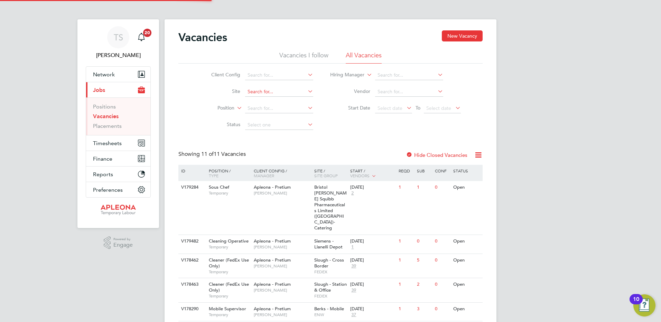
click at [249, 89] on input at bounding box center [279, 92] width 68 height 10
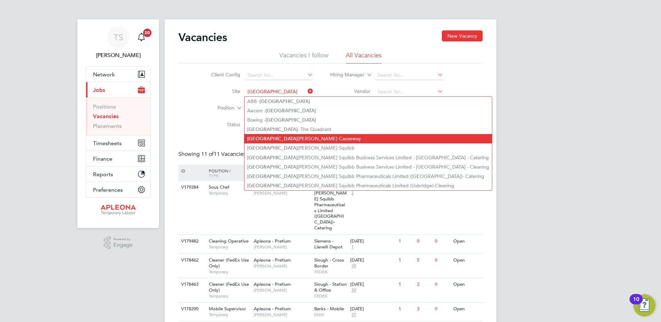
click at [269, 135] on li "Bristol Cribbs Causeway" at bounding box center [368, 138] width 248 height 9
type input "Bristol Cribbs Causeway"
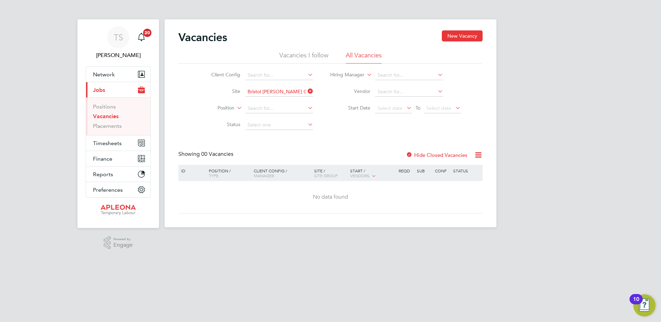
click at [432, 154] on label "Hide Closed Vacancies" at bounding box center [437, 155] width 62 height 7
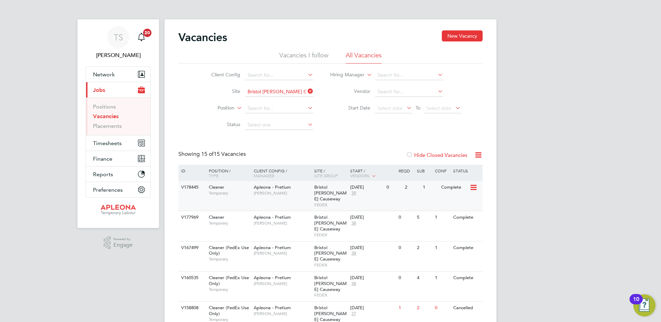
click at [321, 190] on span "Bristol Cribbs Causeway" at bounding box center [330, 193] width 32 height 18
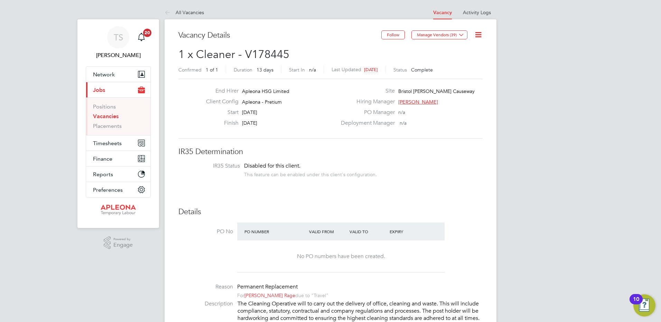
click at [109, 143] on span "Timesheets" at bounding box center [107, 143] width 29 height 7
click at [101, 143] on span "Timesheets" at bounding box center [107, 143] width 29 height 7
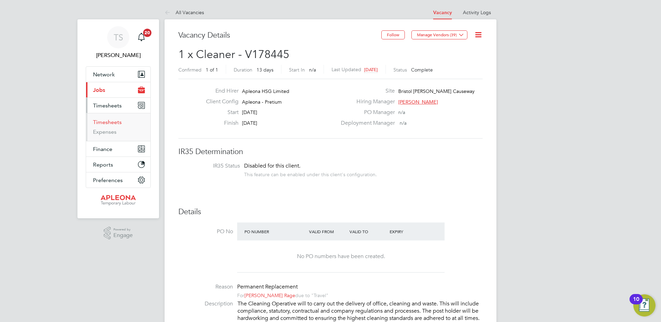
click at [104, 123] on link "Timesheets" at bounding box center [107, 122] width 29 height 7
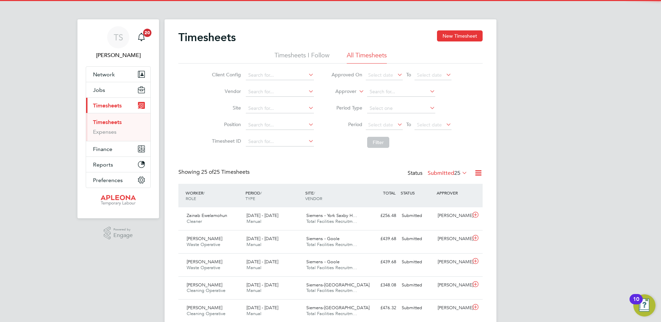
scroll to position [18, 60]
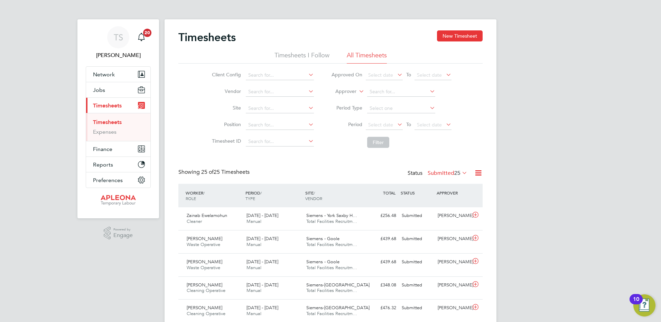
click at [437, 173] on label "Submitted 25" at bounding box center [448, 173] width 40 height 7
click at [434, 214] on li "Approved" at bounding box center [436, 215] width 32 height 10
click at [254, 92] on input at bounding box center [280, 92] width 68 height 10
type input "B"
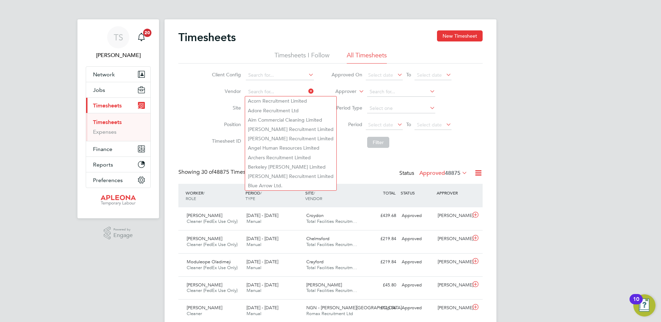
drag, startPoint x: 187, startPoint y: 110, endPoint x: 247, endPoint y: 111, distance: 59.8
click at [188, 110] on div "Client Config Vendor Site Position Timesheet ID Approved On Select date To Sele…" at bounding box center [330, 108] width 304 height 88
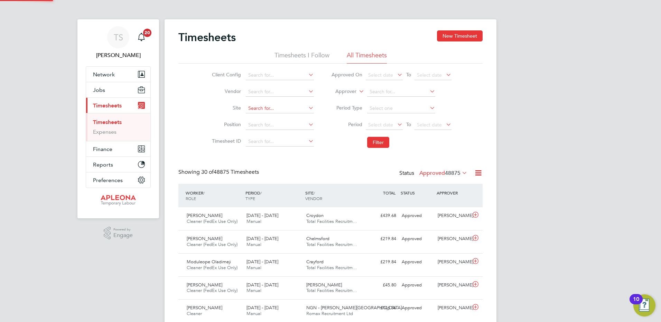
click at [262, 109] on input at bounding box center [280, 109] width 68 height 10
click at [271, 151] on li "Bristol Cribbs Causeway" at bounding box center [369, 155] width 248 height 9
type input "Bristol Cribbs Causeway"
click at [380, 140] on button "Filter" at bounding box center [378, 142] width 22 height 11
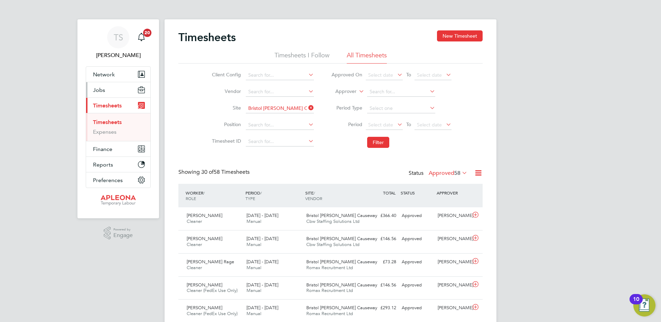
click at [100, 91] on span "Jobs" at bounding box center [99, 90] width 12 height 7
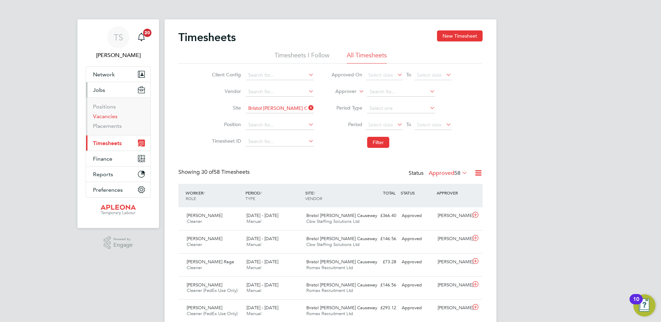
click at [104, 114] on link "Vacancies" at bounding box center [105, 116] width 25 height 7
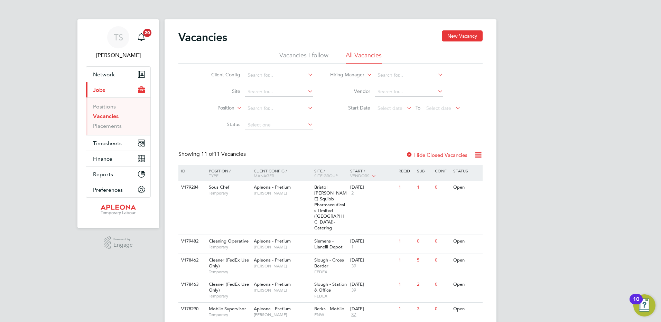
click at [290, 53] on li "Vacancies I follow" at bounding box center [303, 57] width 49 height 12
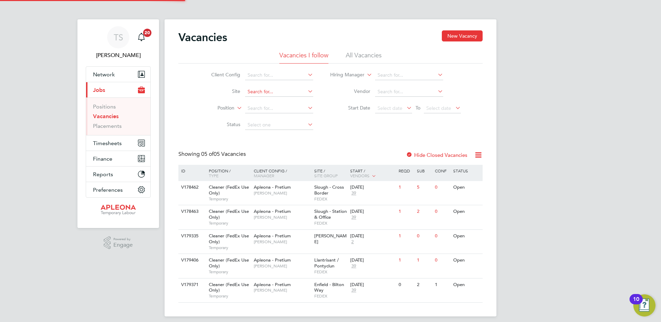
click at [255, 94] on input at bounding box center [279, 92] width 68 height 10
type input "[GEOGRAPHIC_DATA]"
click at [255, 104] on b "[GEOGRAPHIC_DATA]" at bounding box center [272, 102] width 50 height 6
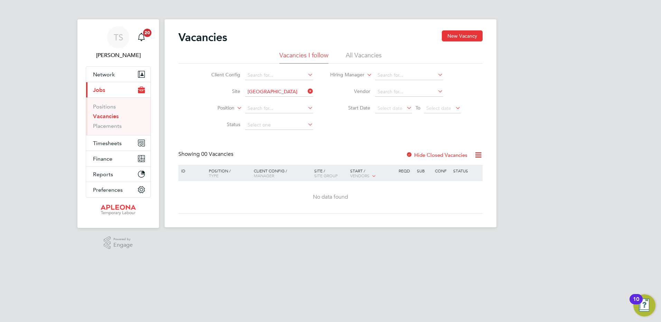
click at [429, 154] on label "Hide Closed Vacancies" at bounding box center [437, 155] width 62 height 7
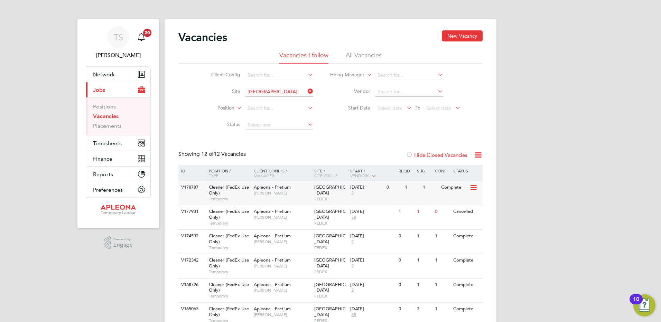
click at [320, 187] on span "[GEOGRAPHIC_DATA]" at bounding box center [329, 190] width 31 height 12
click at [102, 117] on link "Vacancies" at bounding box center [106, 116] width 26 height 7
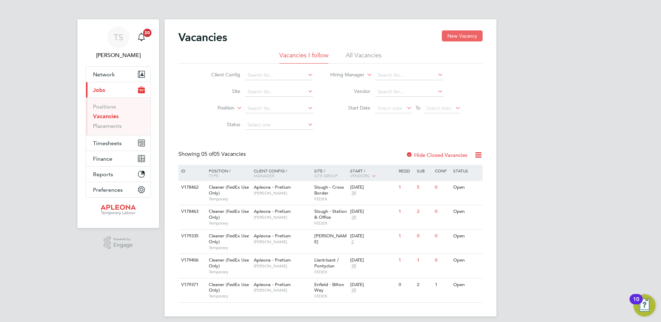
click at [452, 34] on button "New Vacancy" at bounding box center [462, 35] width 41 height 11
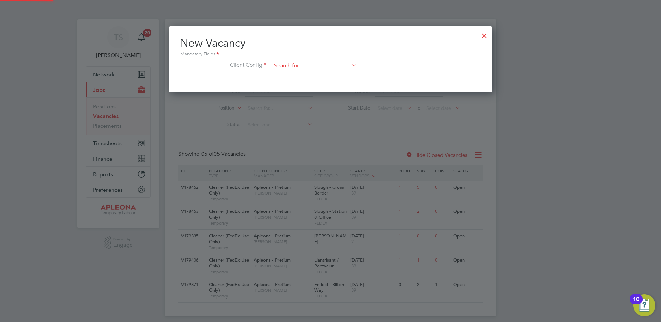
scroll to position [66, 324]
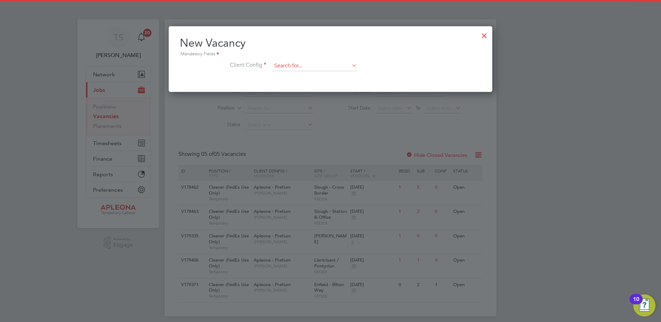
click at [297, 67] on input at bounding box center [314, 66] width 85 height 10
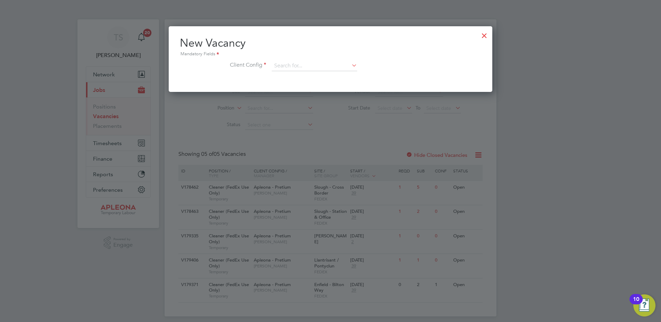
click at [292, 81] on li "Combined Technical Solutions Ltd" at bounding box center [314, 85] width 86 height 9
type input "Combined Technical Solutions Ltd"
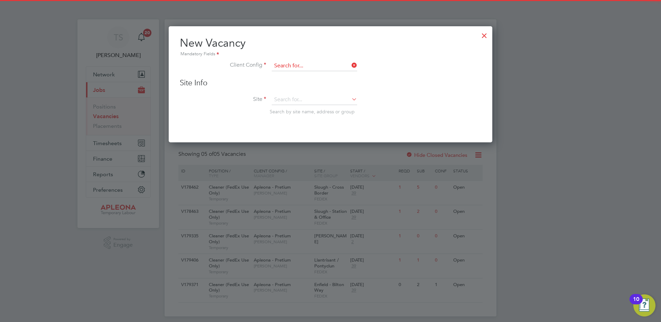
click at [327, 62] on input at bounding box center [314, 66] width 85 height 10
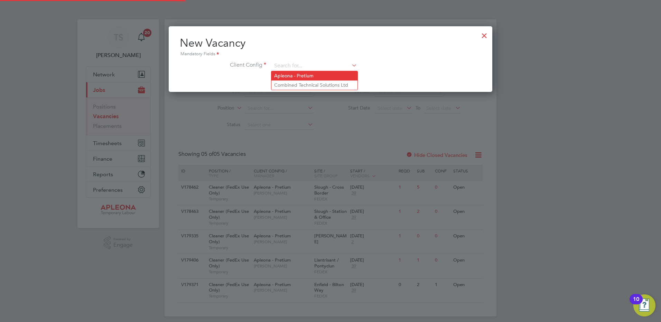
click at [287, 76] on li "Apleona - Pretium" at bounding box center [314, 75] width 86 height 9
type input "Apleona - Pretium"
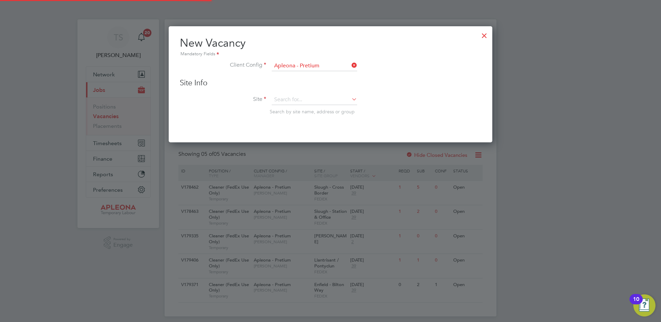
scroll to position [117, 324]
click at [280, 103] on input at bounding box center [314, 100] width 85 height 10
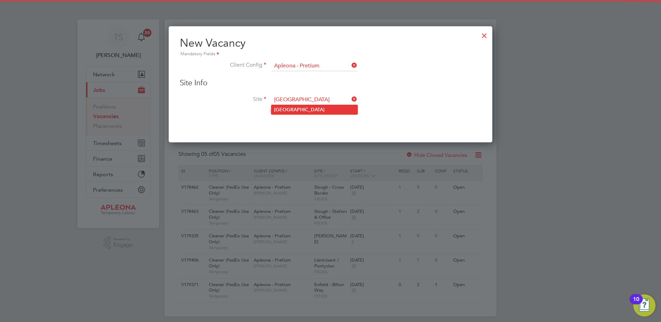
type input "[GEOGRAPHIC_DATA]"
click at [287, 110] on b "[GEOGRAPHIC_DATA]" at bounding box center [299, 110] width 50 height 6
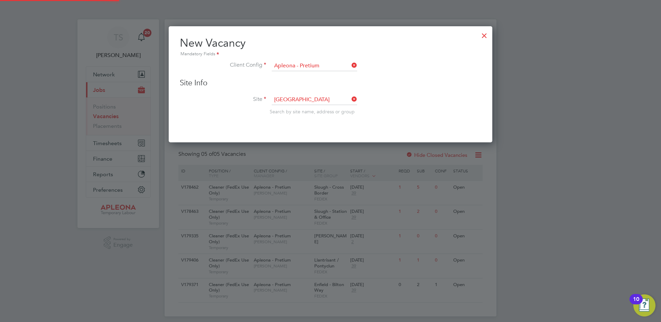
scroll to position [259, 324]
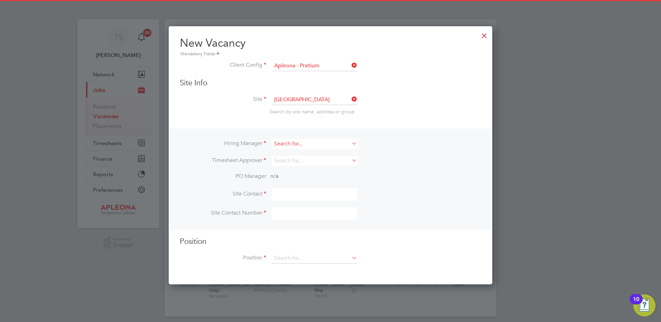
click at [282, 143] on input at bounding box center [314, 144] width 85 height 10
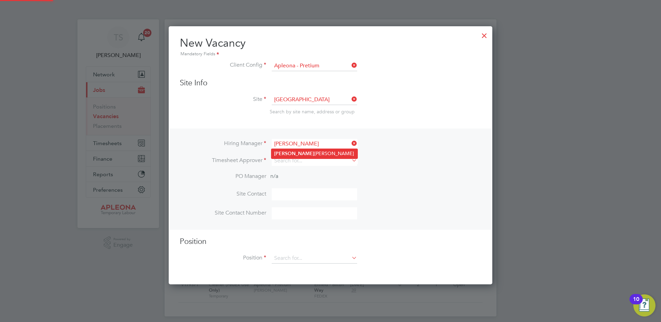
click at [280, 157] on li "Tracy Sellick" at bounding box center [314, 153] width 86 height 9
type input "[PERSON_NAME]"
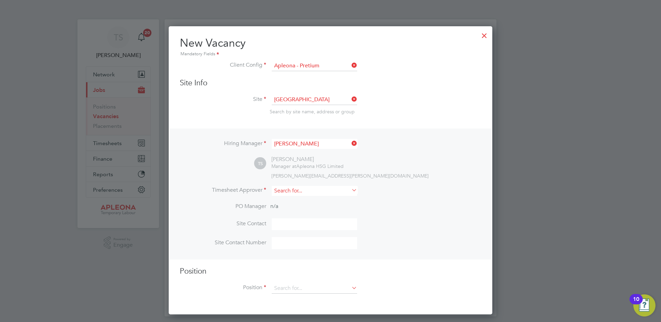
click at [283, 194] on input at bounding box center [314, 191] width 85 height 10
click at [284, 201] on b "Tracy" at bounding box center [294, 201] width 40 height 6
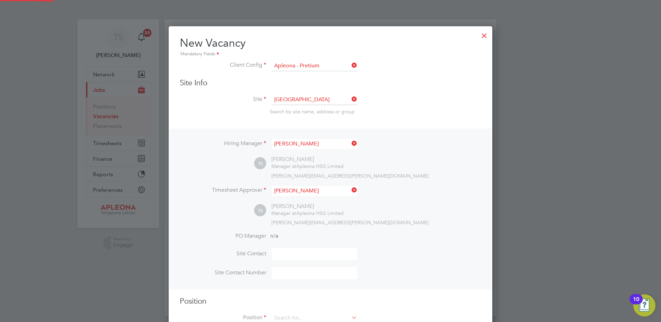
type input "[PERSON_NAME]"
click at [283, 256] on input at bounding box center [314, 254] width 85 height 12
type input "Tom Allen"
click at [289, 312] on div "Position Position" at bounding box center [330, 314] width 301 height 34
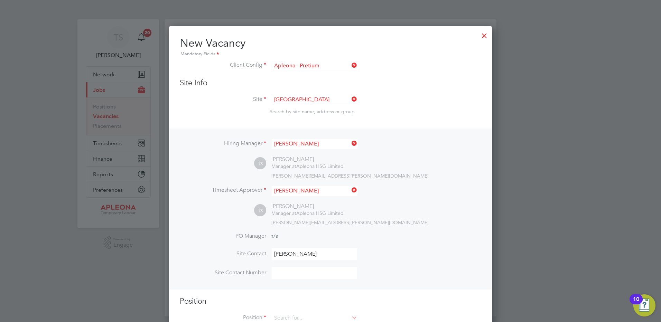
click at [288, 314] on div "Position Position" at bounding box center [330, 314] width 301 height 34
click at [285, 316] on input at bounding box center [314, 318] width 85 height 10
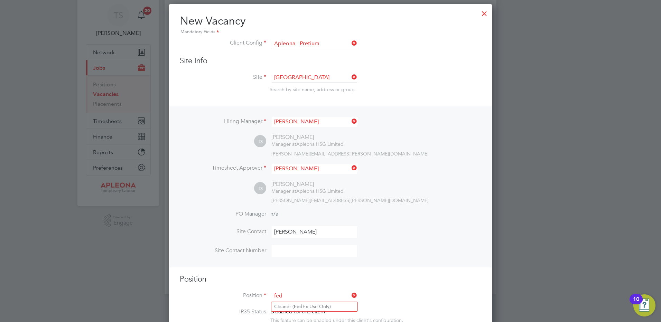
scroll to position [35, 0]
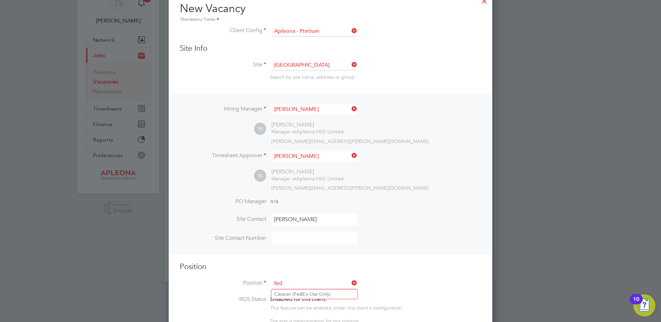
click at [295, 289] on input "fed" at bounding box center [314, 284] width 85 height 10
click at [295, 292] on b "Fed" at bounding box center [298, 294] width 9 height 6
type input "Cleaner (FedEx Use Only)"
type textarea "**FedEx Apleona Requirements** **Picture ID must be brought to site to present …"
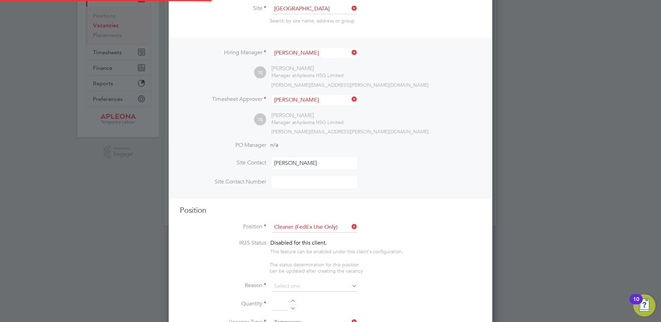
scroll to position [104, 0]
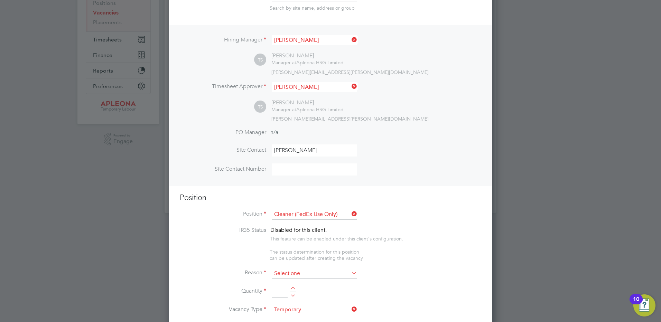
click at [283, 273] on input at bounding box center [314, 274] width 85 height 10
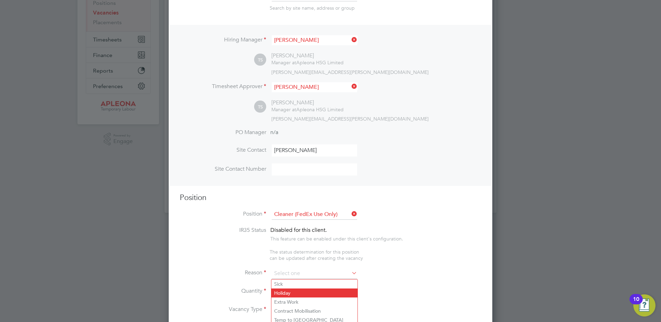
click at [287, 292] on li "Holiday" at bounding box center [314, 293] width 86 height 9
type input "Holiday"
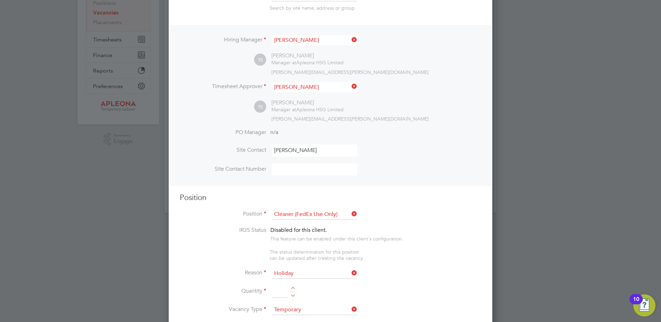
click at [294, 289] on div at bounding box center [293, 289] width 6 height 5
type input "1"
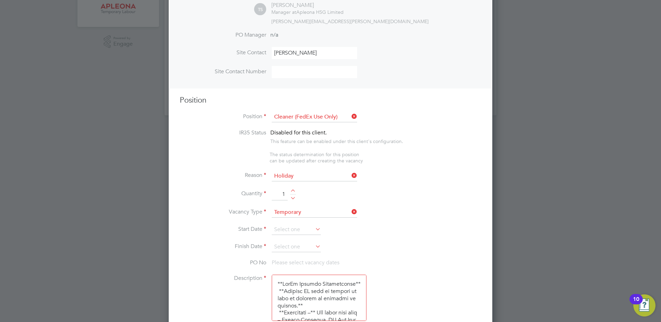
scroll to position [207, 0]
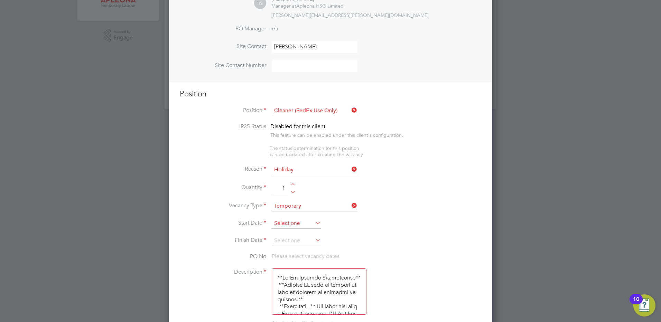
click at [278, 224] on input at bounding box center [296, 223] width 49 height 10
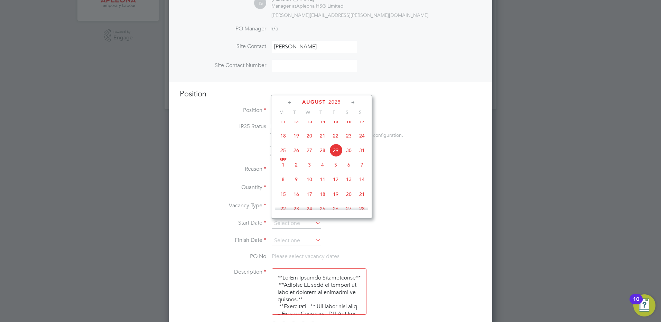
click at [284, 171] on span "Sep 1" at bounding box center [283, 164] width 13 height 13
type input "[DATE]"
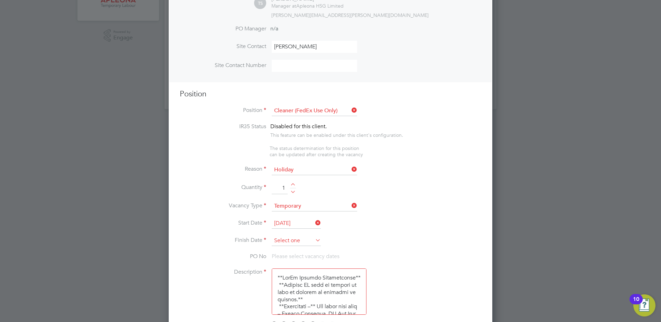
click at [282, 238] on input at bounding box center [296, 241] width 49 height 10
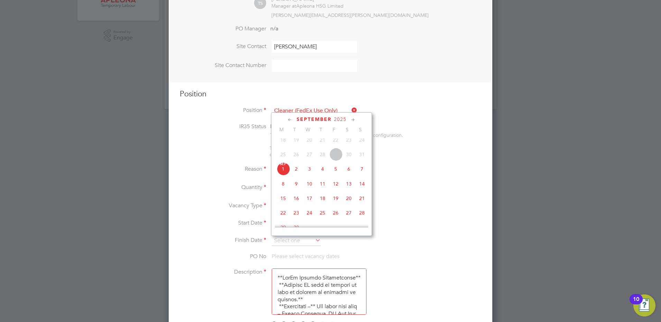
click at [335, 174] on span "5" at bounding box center [335, 168] width 13 height 13
type input "[DATE]"
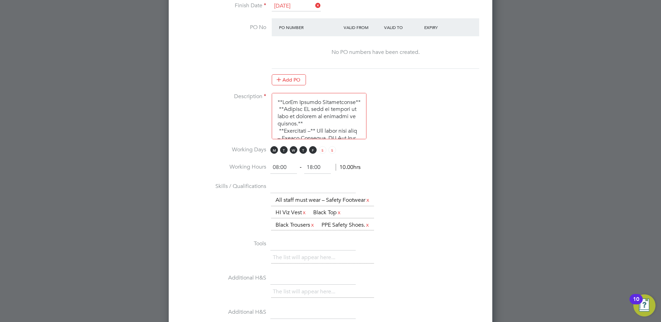
scroll to position [449, 0]
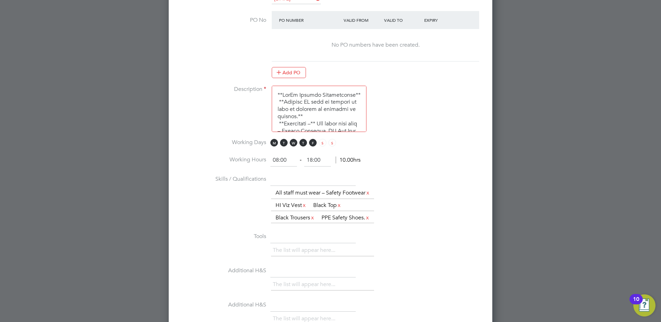
drag, startPoint x: 278, startPoint y: 161, endPoint x: 262, endPoint y: 160, distance: 15.9
click at [262, 160] on li "Working Hours 08:00 ‐ 18:00 10.00hrs" at bounding box center [330, 163] width 301 height 19
type input "13:00"
type input "22:00"
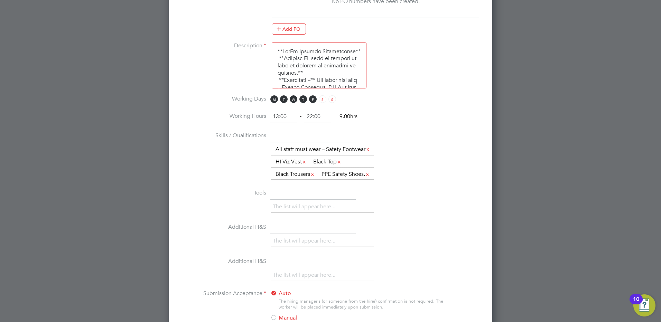
scroll to position [622, 0]
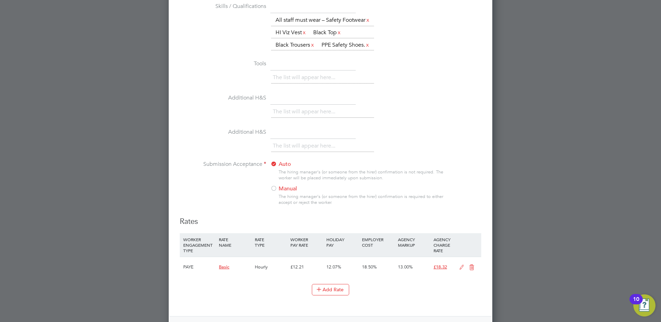
click at [271, 193] on div at bounding box center [273, 189] width 7 height 7
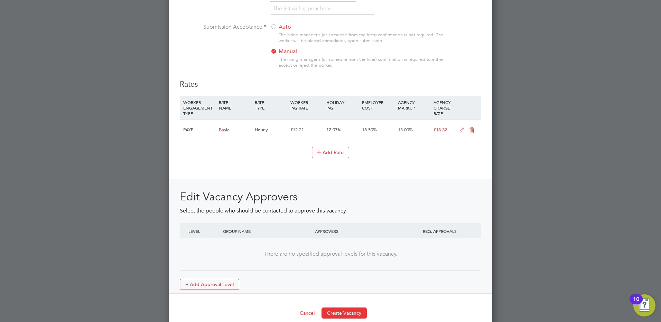
scroll to position [790, 0]
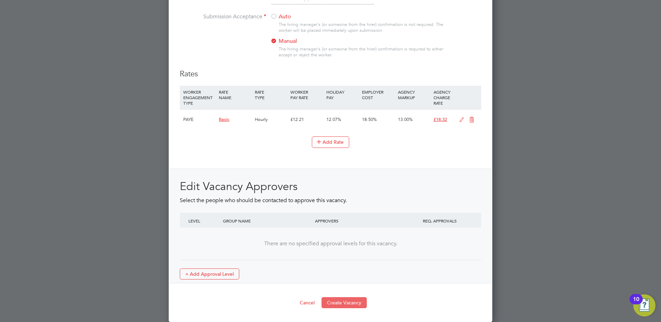
click at [343, 303] on button "Create Vacancy" at bounding box center [344, 302] width 45 height 11
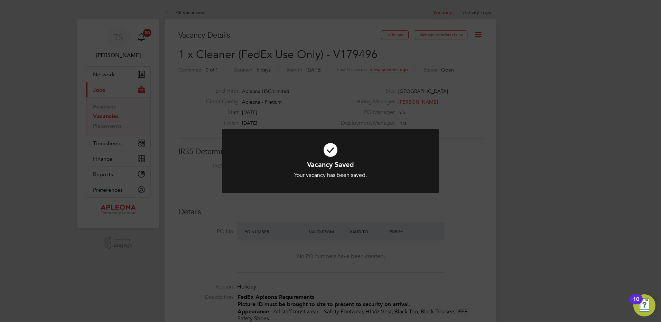
click at [459, 34] on div "Vacancy Saved Your vacancy has been saved. Cancel Okay" at bounding box center [330, 161] width 661 height 322
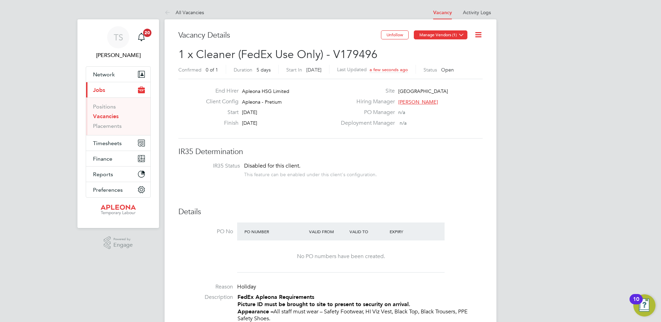
click at [459, 34] on icon at bounding box center [461, 34] width 5 height 5
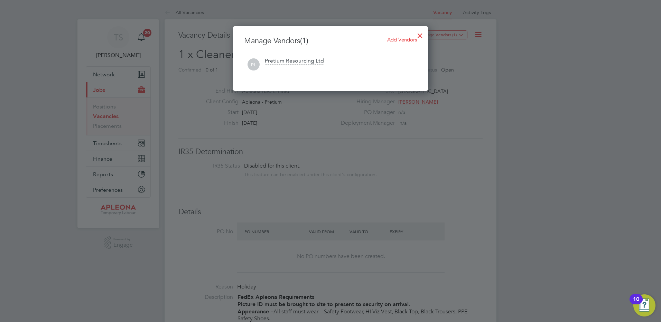
click at [390, 39] on span "Add Vendors" at bounding box center [402, 39] width 30 height 7
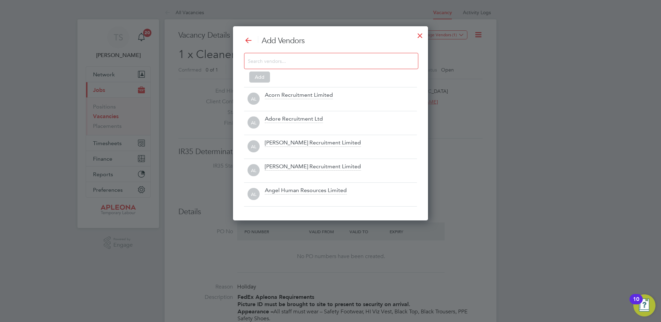
click at [277, 66] on div at bounding box center [331, 61] width 174 height 16
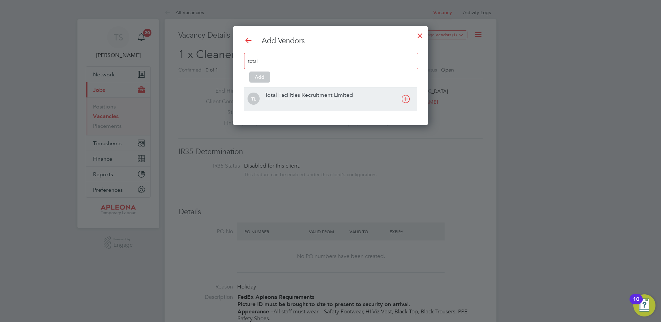
type input "total"
click at [284, 93] on div "Total Facilities Recruitment Limited" at bounding box center [309, 96] width 88 height 8
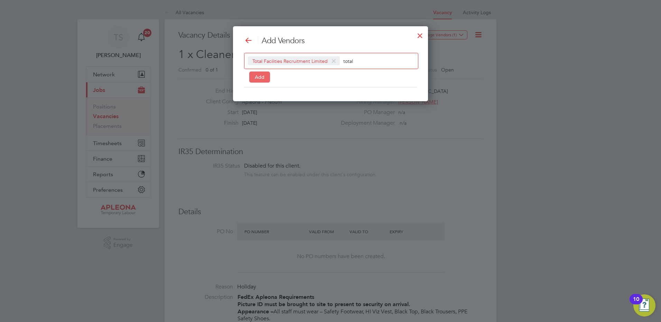
click at [257, 80] on button "Add" at bounding box center [259, 77] width 21 height 11
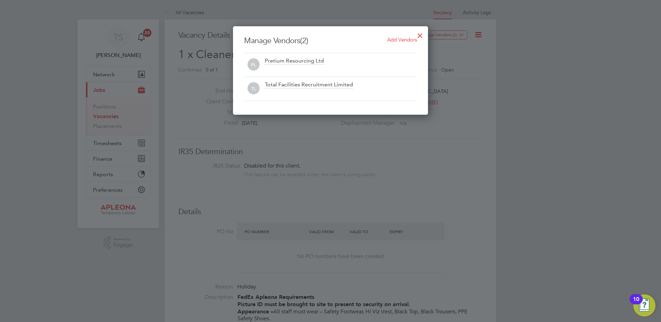
drag, startPoint x: 418, startPoint y: 34, endPoint x: 407, endPoint y: 42, distance: 13.1
click at [418, 35] on div at bounding box center [420, 34] width 12 height 12
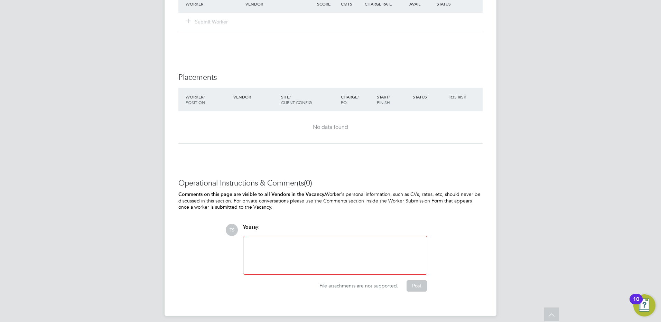
click at [292, 253] on div at bounding box center [335, 256] width 175 height 30
click at [420, 291] on button "Post" at bounding box center [417, 285] width 20 height 11
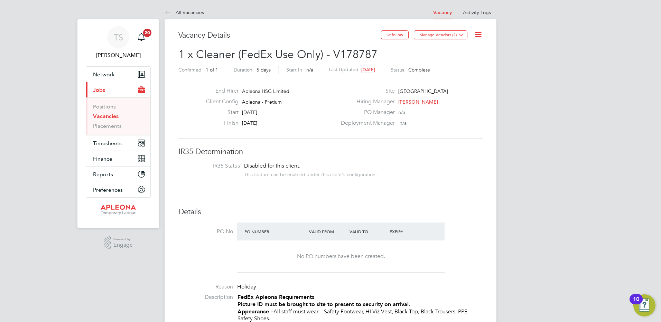
click at [481, 32] on icon at bounding box center [478, 34] width 9 height 9
click at [458, 59] on li "Update Status" at bounding box center [461, 61] width 40 height 10
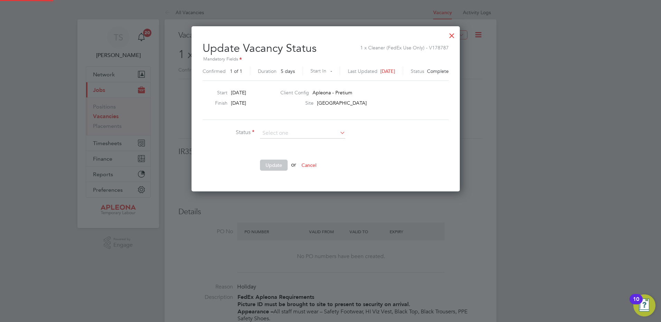
scroll to position [165, 278]
click at [293, 141] on li "Open" at bounding box center [303, 142] width 86 height 9
type input "Open"
click at [338, 133] on icon at bounding box center [338, 133] width 0 height 10
click at [334, 133] on input at bounding box center [302, 133] width 85 height 10
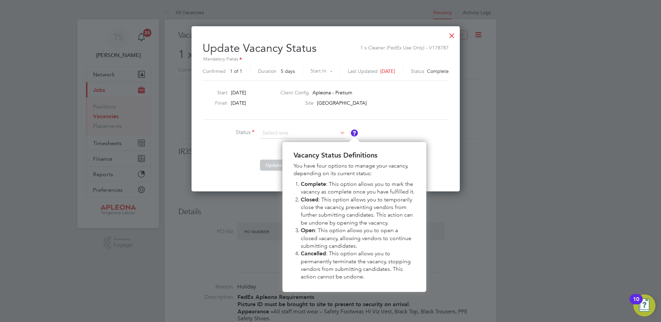
click at [395, 135] on li "Status" at bounding box center [306, 136] width 207 height 17
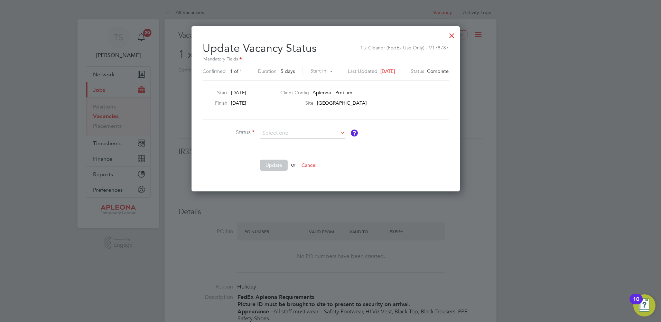
click at [314, 165] on button "Cancel" at bounding box center [309, 165] width 26 height 11
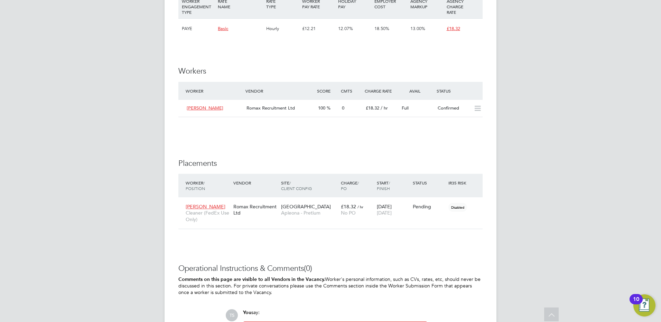
scroll to position [622, 0]
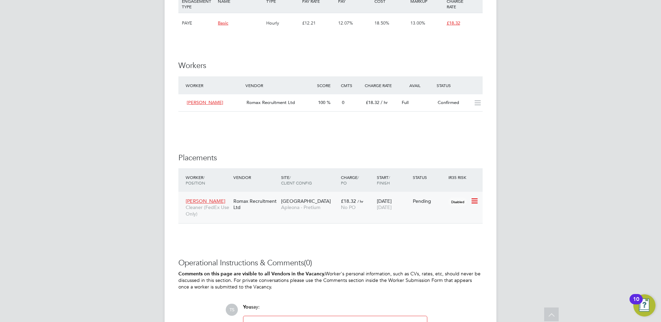
click at [476, 205] on icon at bounding box center [474, 201] width 7 height 8
click at [445, 271] on li "Abandon" at bounding box center [453, 271] width 49 height 10
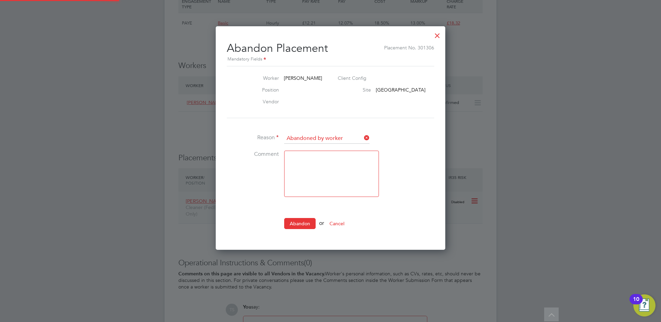
scroll to position [7, 91]
click at [324, 136] on input at bounding box center [326, 138] width 85 height 10
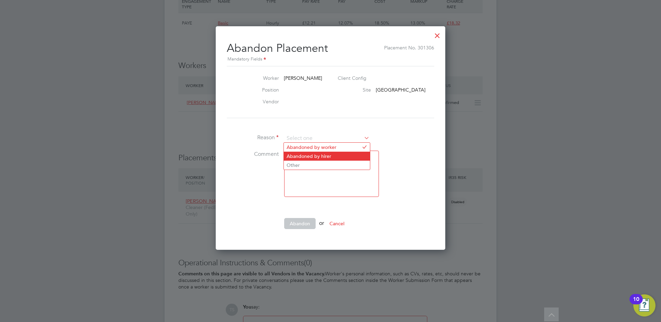
click at [314, 158] on li "Abandoned by hirer" at bounding box center [327, 156] width 86 height 9
type input "Abandoned by hirer"
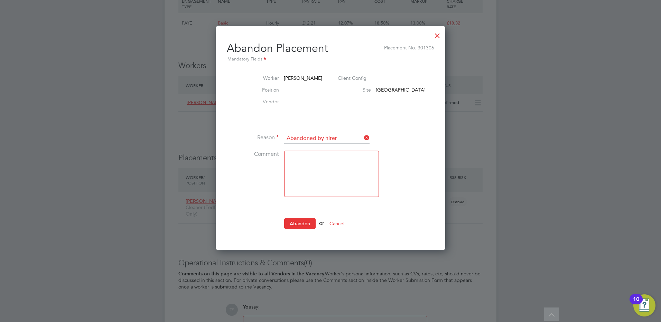
click at [305, 167] on textarea at bounding box center [331, 174] width 95 height 46
type textarea "Cover no longer required"
click at [298, 224] on button "Abandon" at bounding box center [299, 223] width 31 height 11
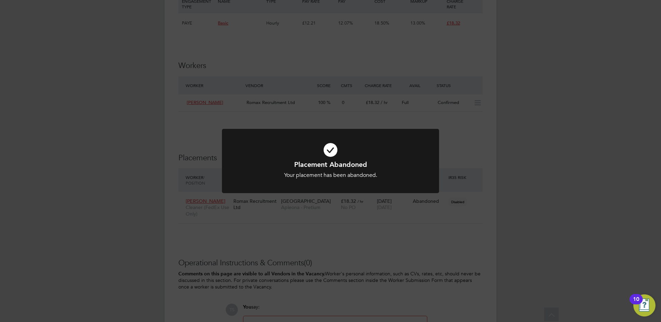
click at [470, 169] on div "Placement Abandoned Your placement has been abandoned. Cancel Okay" at bounding box center [330, 161] width 661 height 322
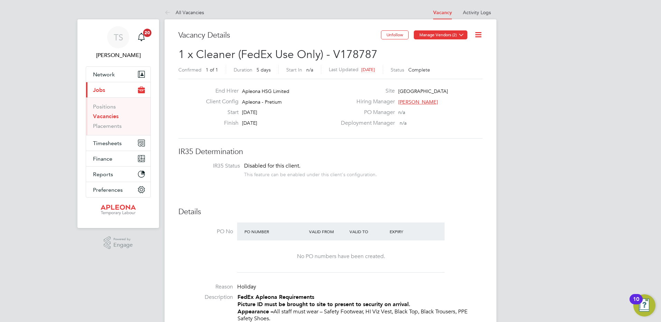
click at [459, 34] on icon at bounding box center [461, 34] width 5 height 5
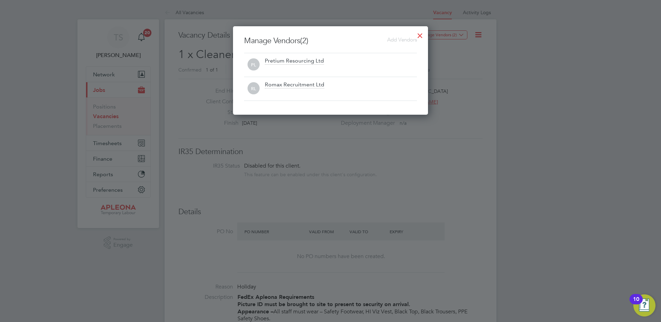
click at [401, 38] on span "Add Vendors" at bounding box center [402, 39] width 30 height 7
click at [419, 34] on div at bounding box center [420, 34] width 12 height 12
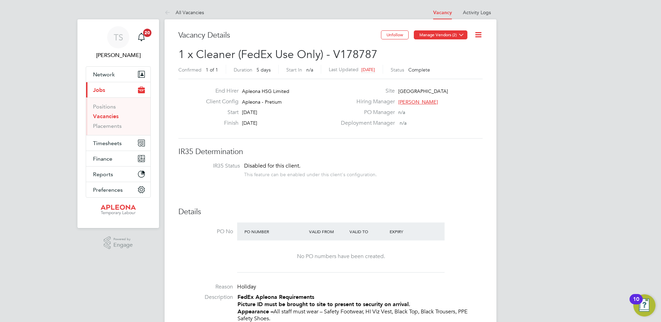
click at [438, 30] on button "Manage Vendors (2)" at bounding box center [441, 34] width 54 height 9
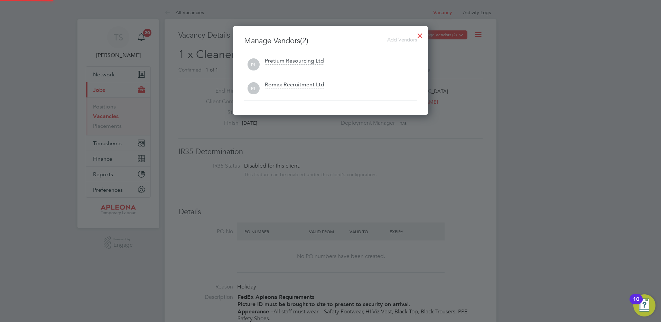
scroll to position [89, 195]
click at [400, 38] on span "Add Vendors" at bounding box center [402, 39] width 30 height 7
click at [419, 37] on div at bounding box center [420, 34] width 12 height 12
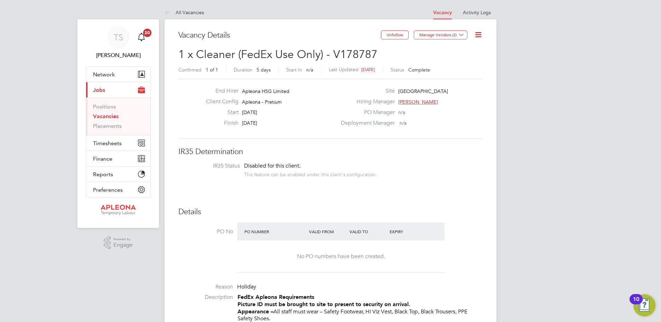
click at [483, 36] on icon at bounding box center [478, 34] width 9 height 9
click at [467, 59] on li "Update Status" at bounding box center [461, 61] width 40 height 10
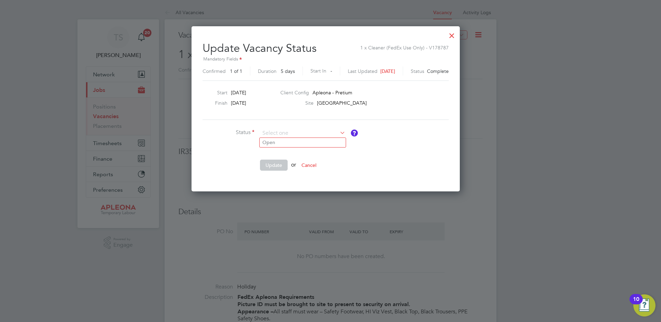
click at [338, 132] on icon at bounding box center [338, 133] width 0 height 10
click at [458, 35] on div at bounding box center [452, 34] width 12 height 12
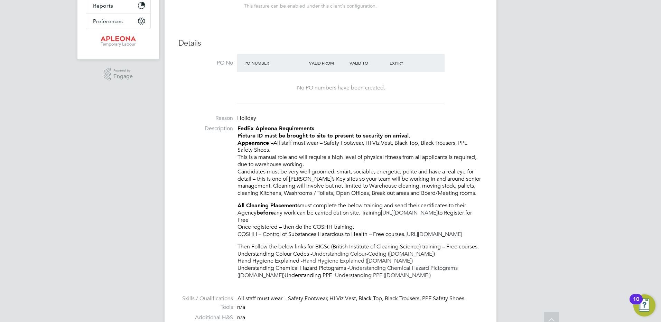
scroll to position [242, 0]
